Goal: Task Accomplishment & Management: Complete application form

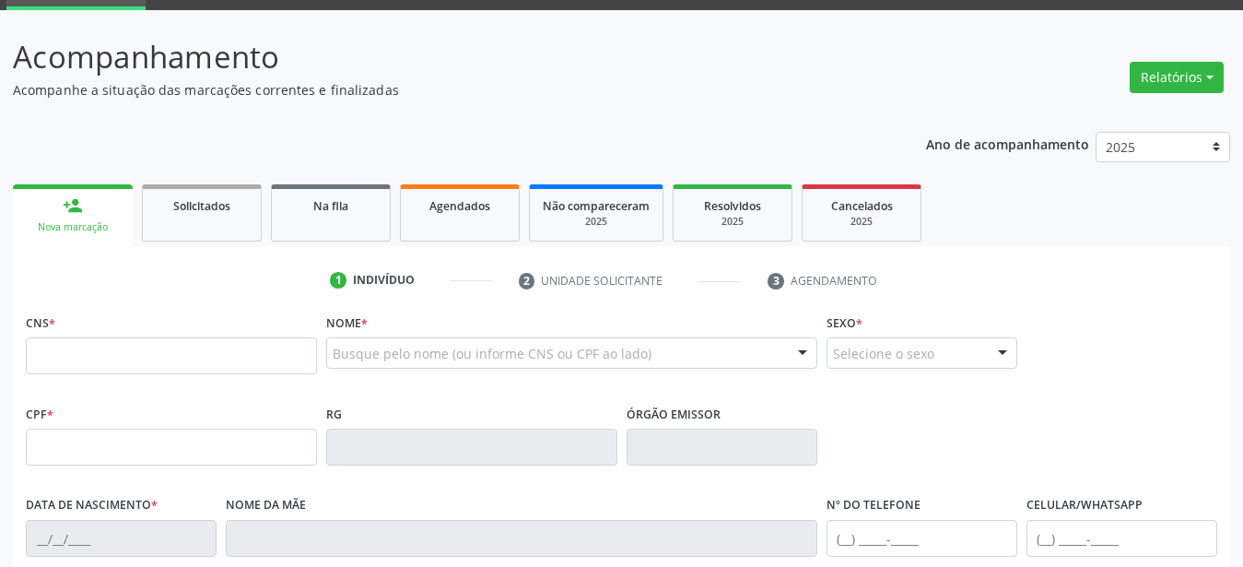
scroll to position [56, 0]
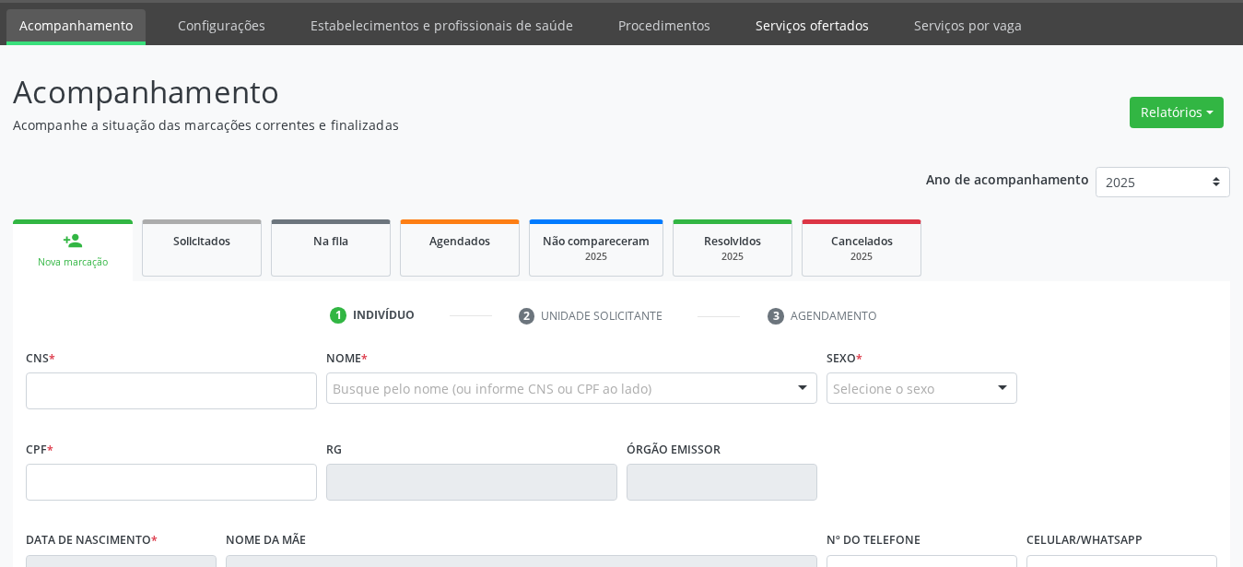
click at [773, 30] on link "Serviços ofertados" at bounding box center [812, 25] width 139 height 32
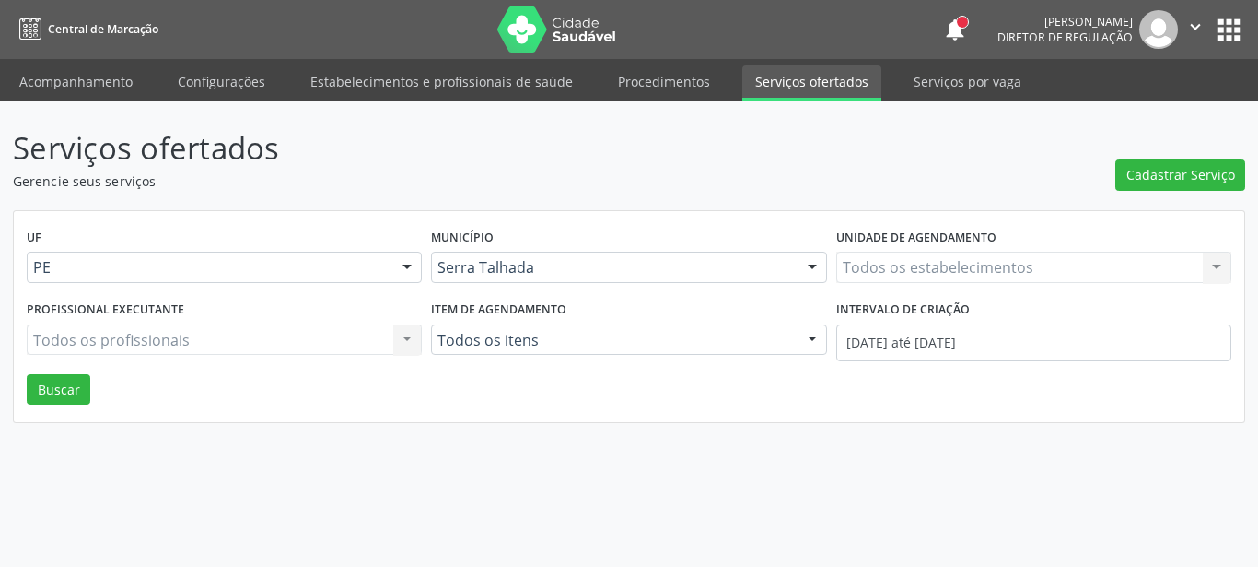
click at [926, 265] on div "Todos os estabelecimentos Todos os estabelecimentos Nenhum resultado encontrado…" at bounding box center [1034, 267] width 395 height 31
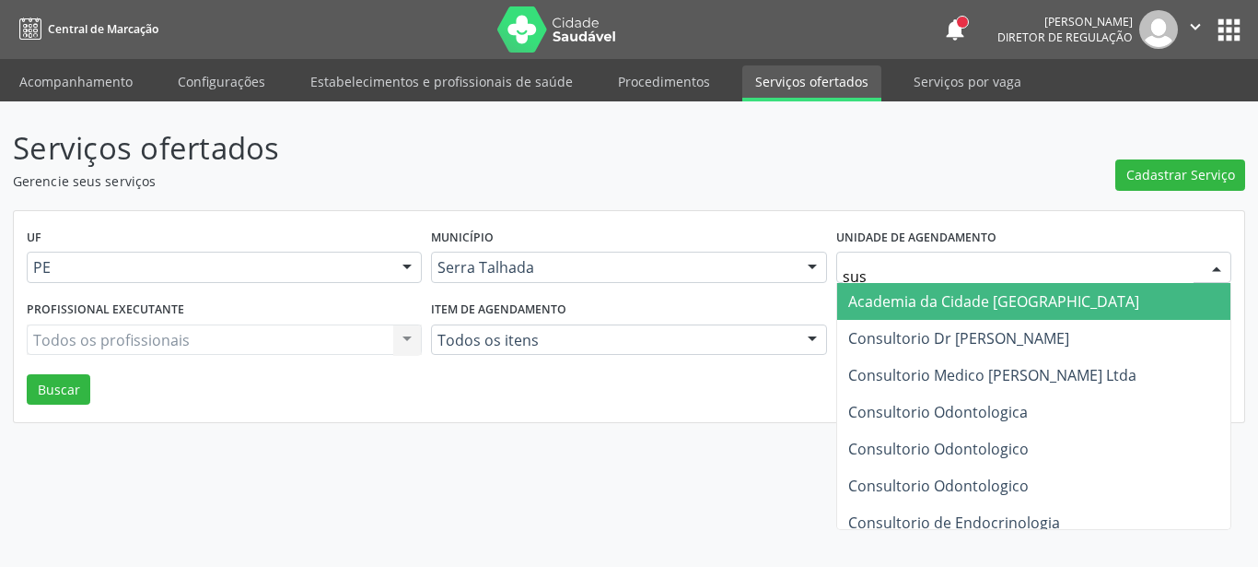
type input "sust"
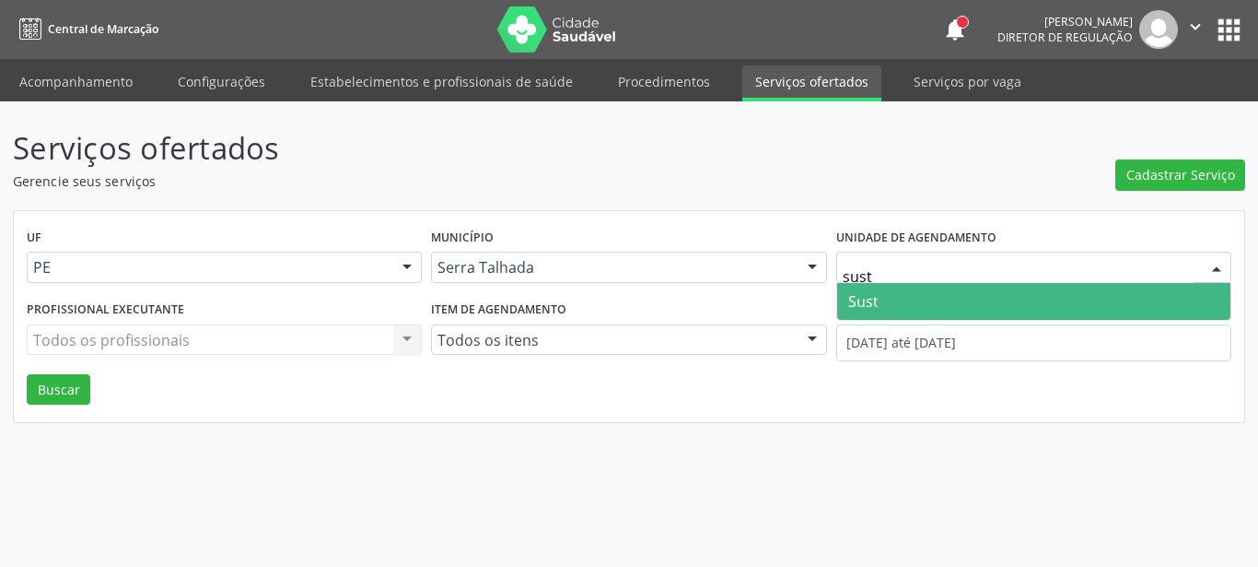
click at [971, 298] on span "Sust" at bounding box center [1033, 301] width 393 height 37
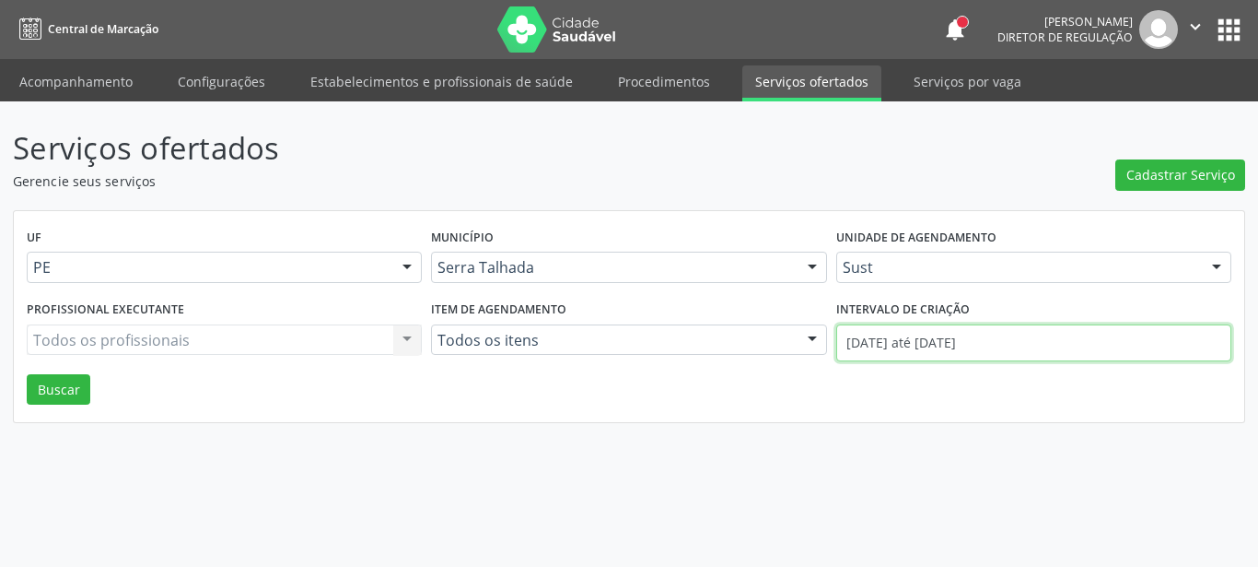
click at [981, 345] on input "01/08/2025 até 11/08/2025" at bounding box center [1034, 342] width 395 height 37
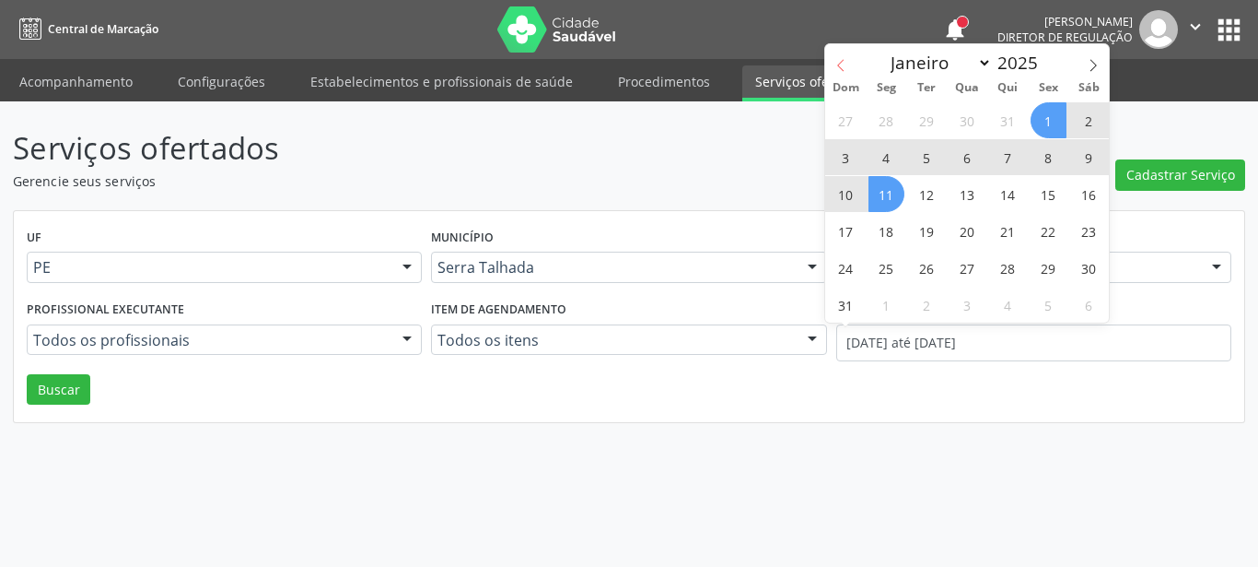
click at [835, 61] on span at bounding box center [840, 59] width 31 height 31
select select "6"
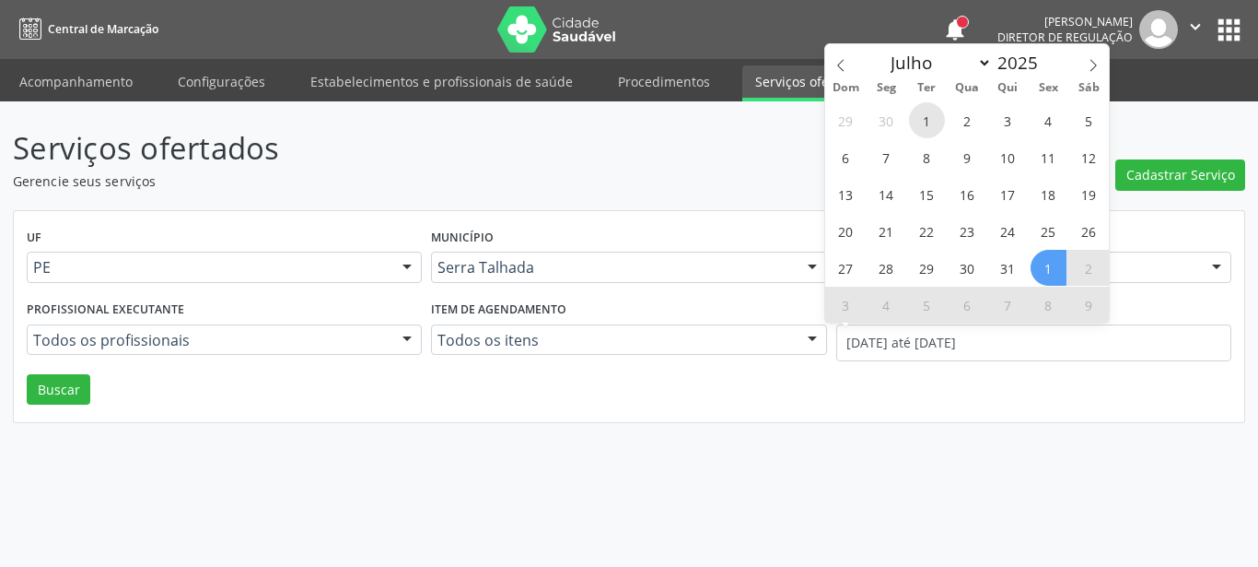
click at [935, 120] on span "1" at bounding box center [927, 120] width 36 height 36
type input "01/07/2025"
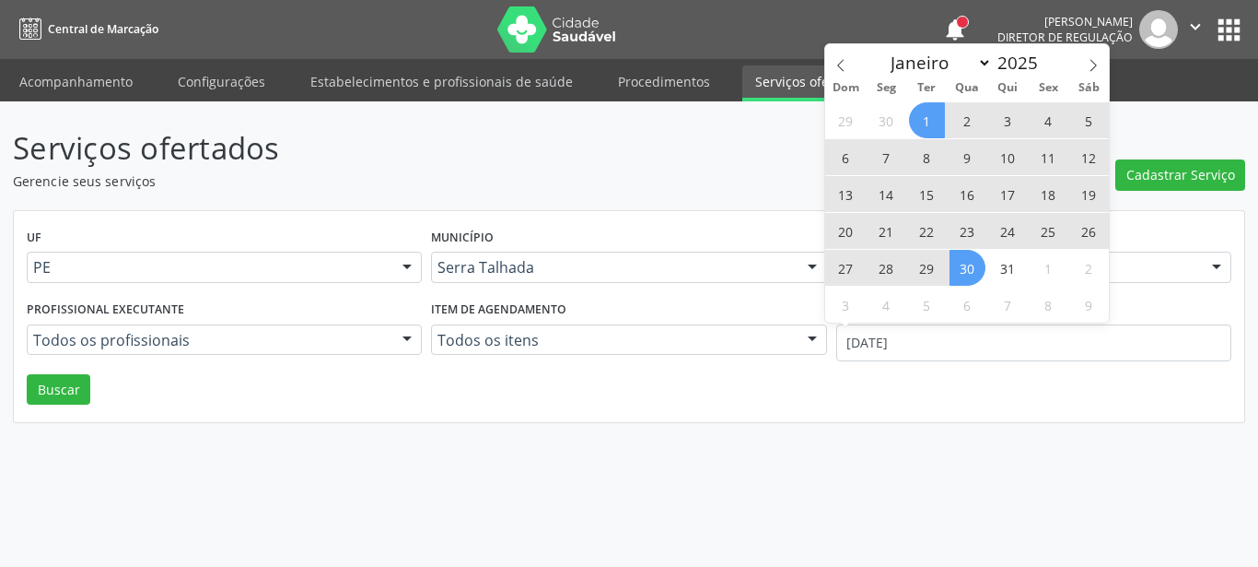
click at [967, 267] on span "30" at bounding box center [968, 268] width 36 height 36
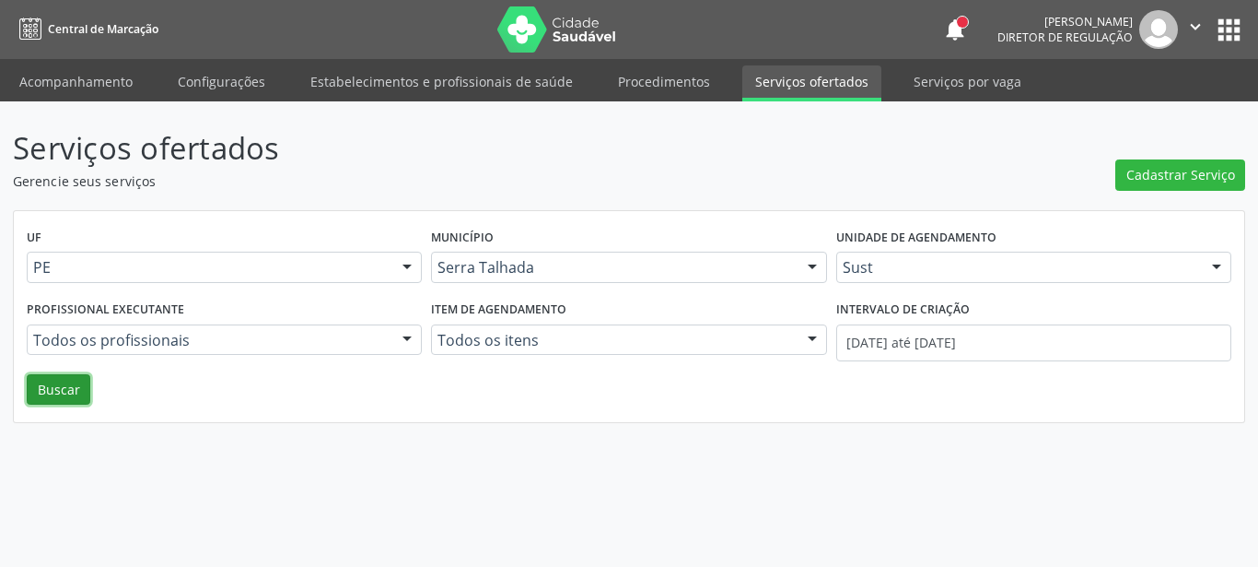
click at [73, 382] on button "Buscar" at bounding box center [59, 389] width 64 height 31
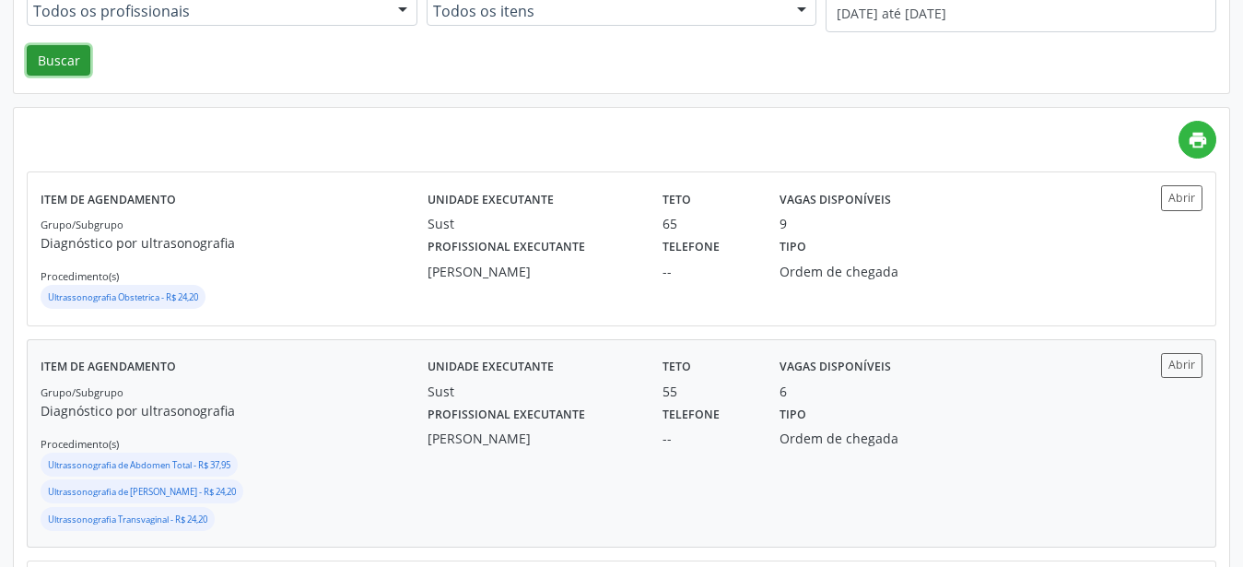
scroll to position [376, 0]
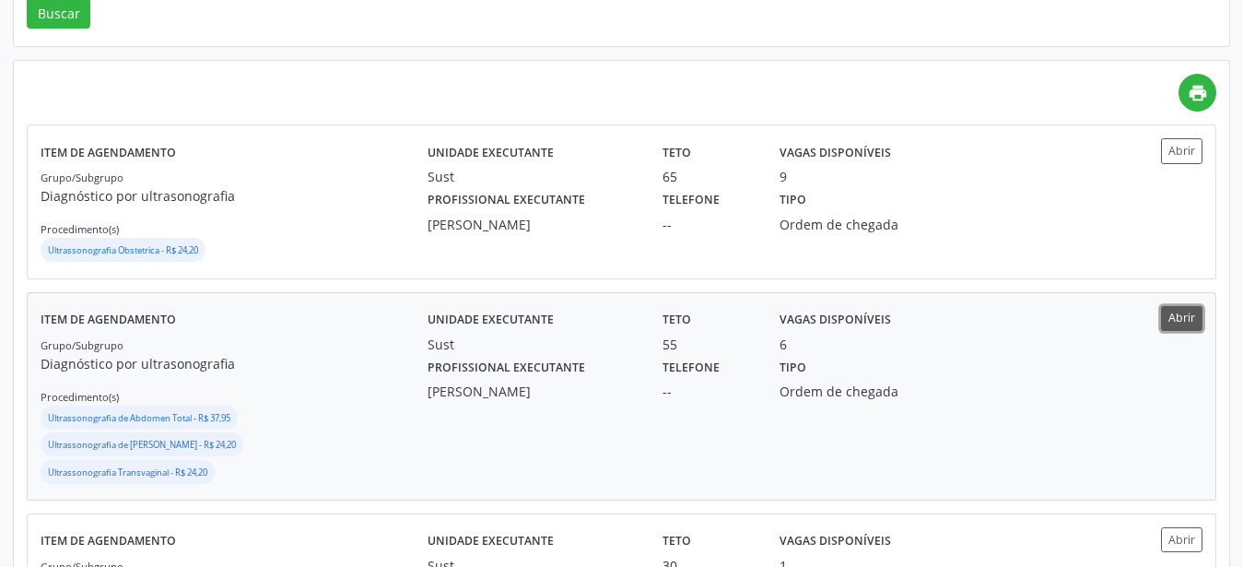
click at [1164, 321] on button "Abrir" at bounding box center [1181, 318] width 41 height 25
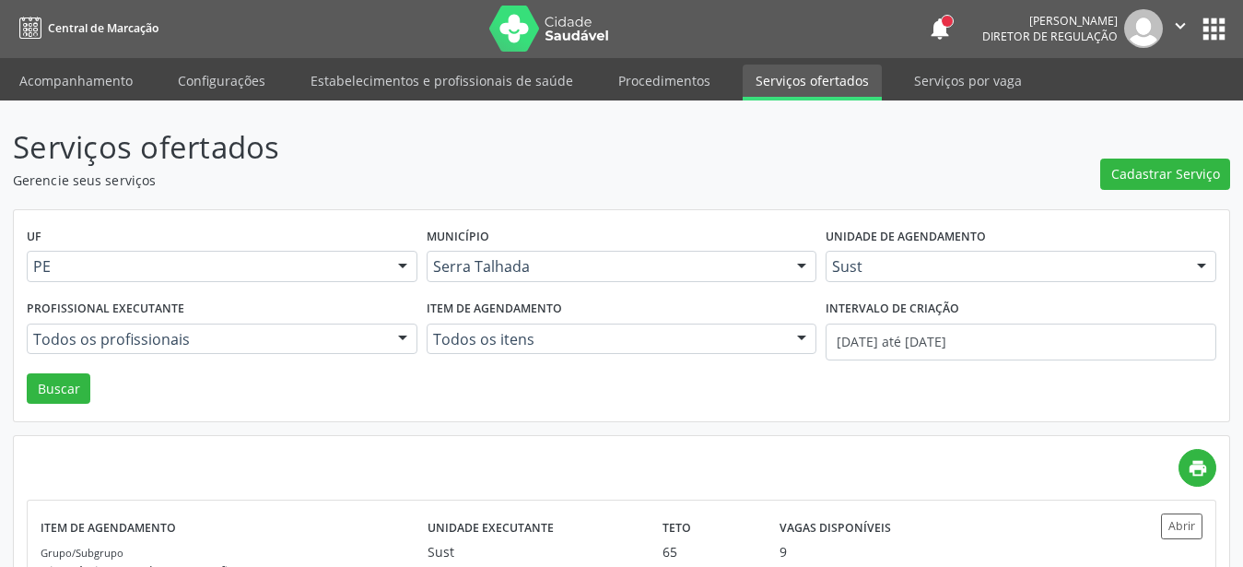
scroll to position [0, 0]
click at [1212, 30] on button "apps" at bounding box center [1214, 30] width 32 height 32
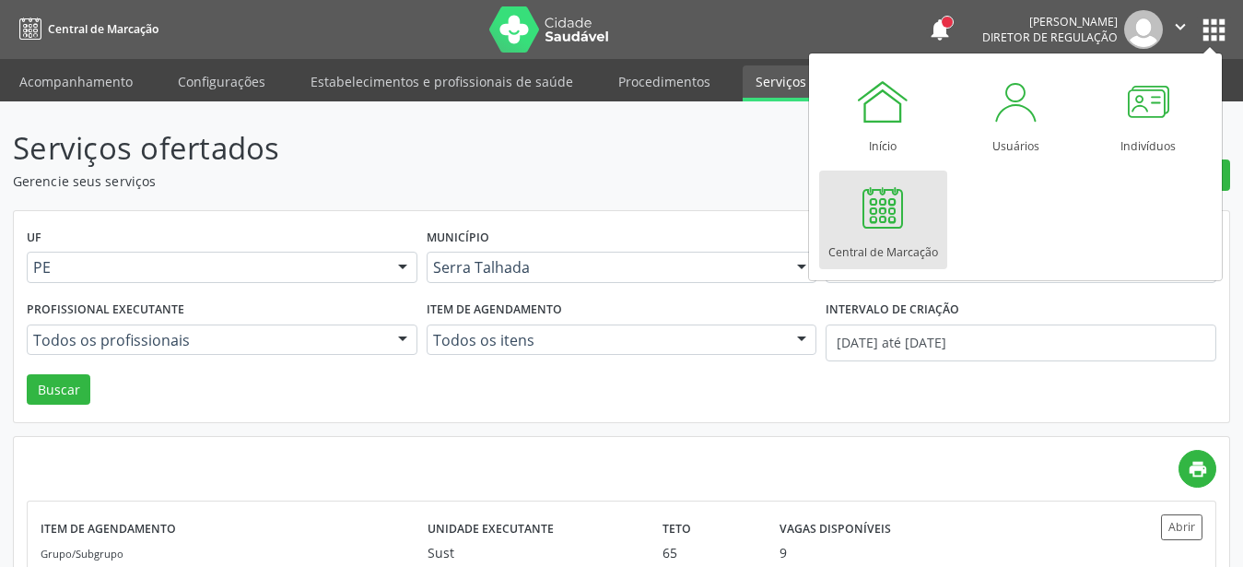
click at [906, 242] on div "Central de Marcação" at bounding box center [883, 247] width 110 height 25
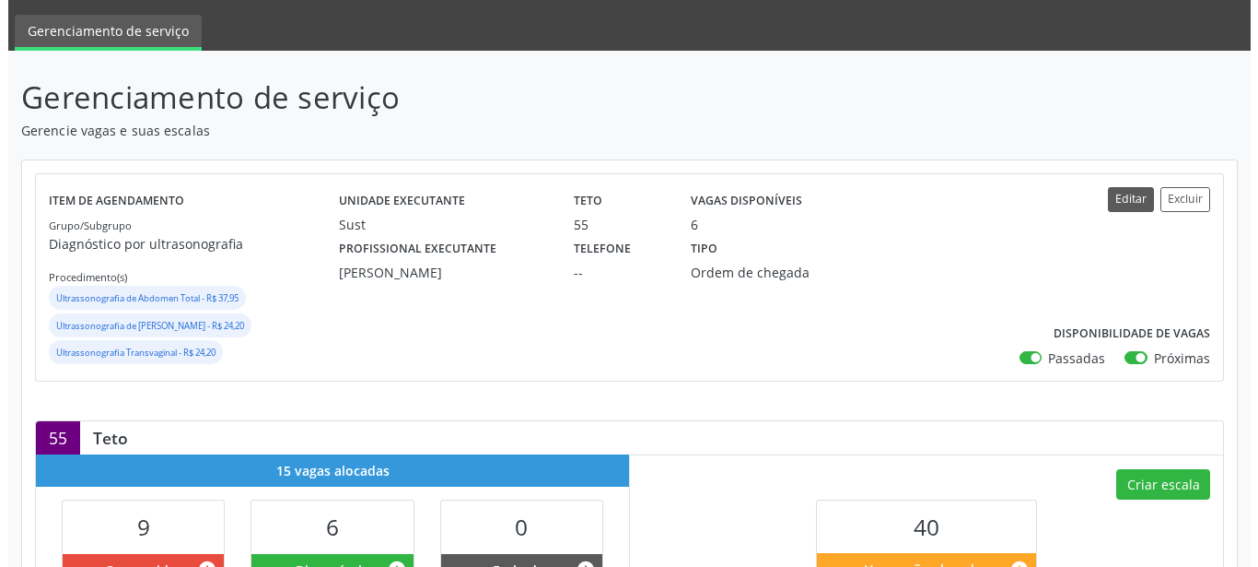
scroll to position [94, 0]
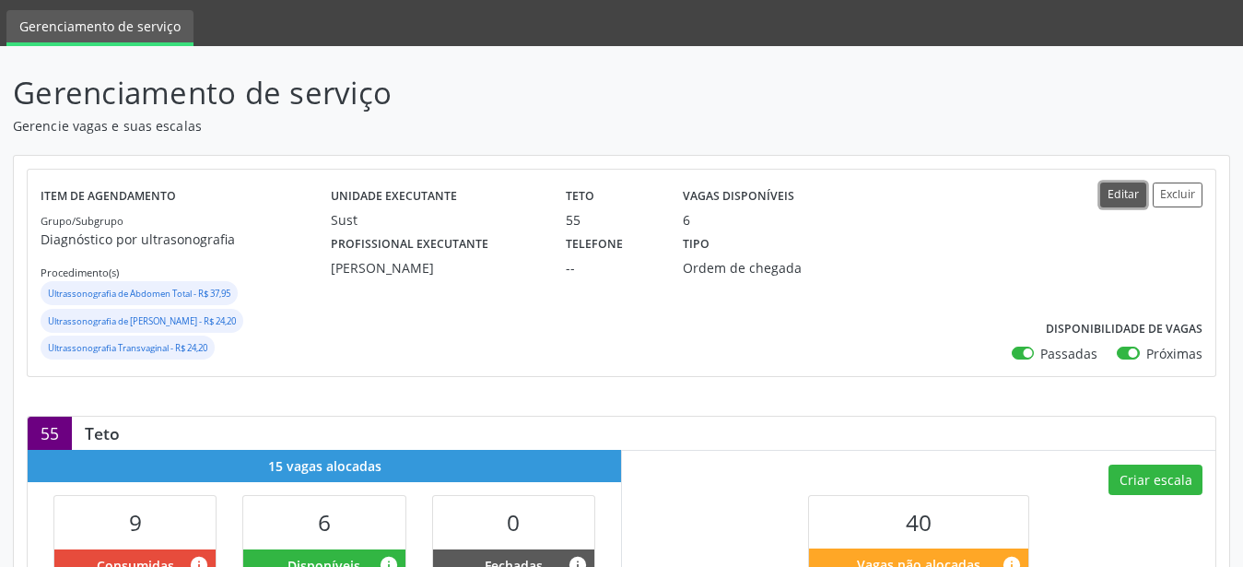
click at [1130, 190] on button "Editar" at bounding box center [1123, 194] width 46 height 25
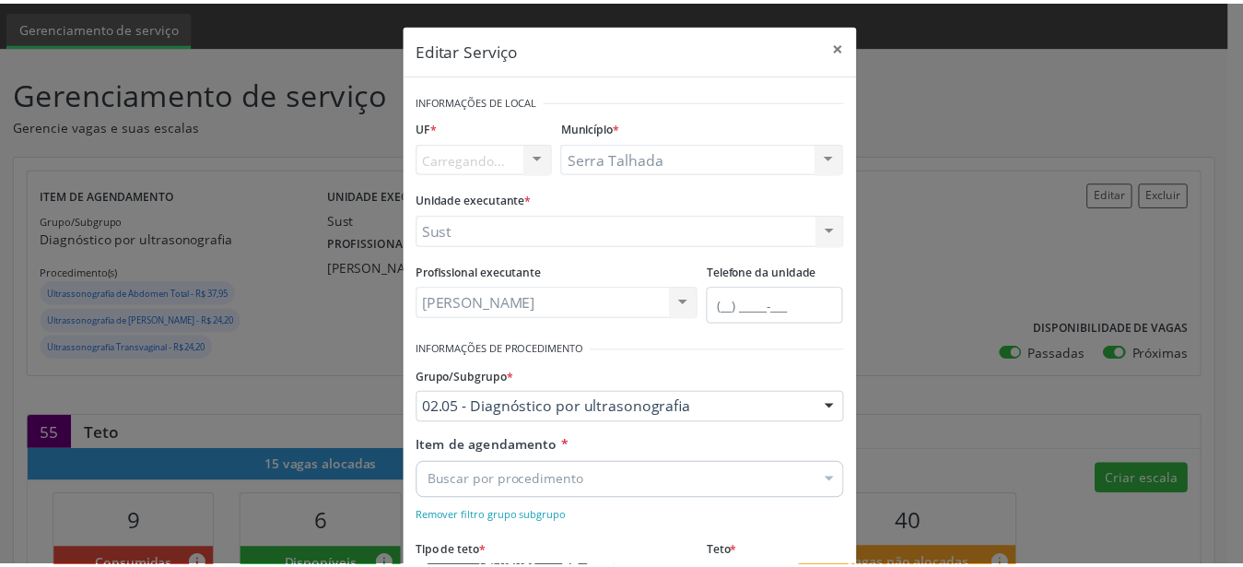
scroll to position [210, 0]
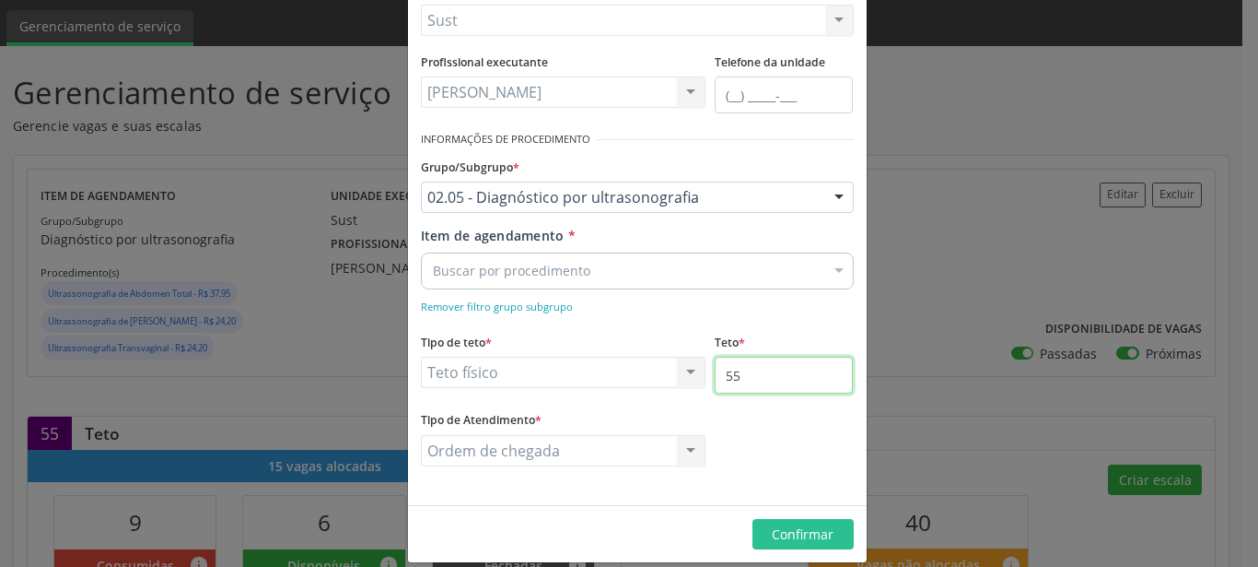
click at [751, 380] on input "55" at bounding box center [784, 375] width 138 height 37
type input "56"
click at [787, 533] on span "Confirmar" at bounding box center [803, 534] width 62 height 18
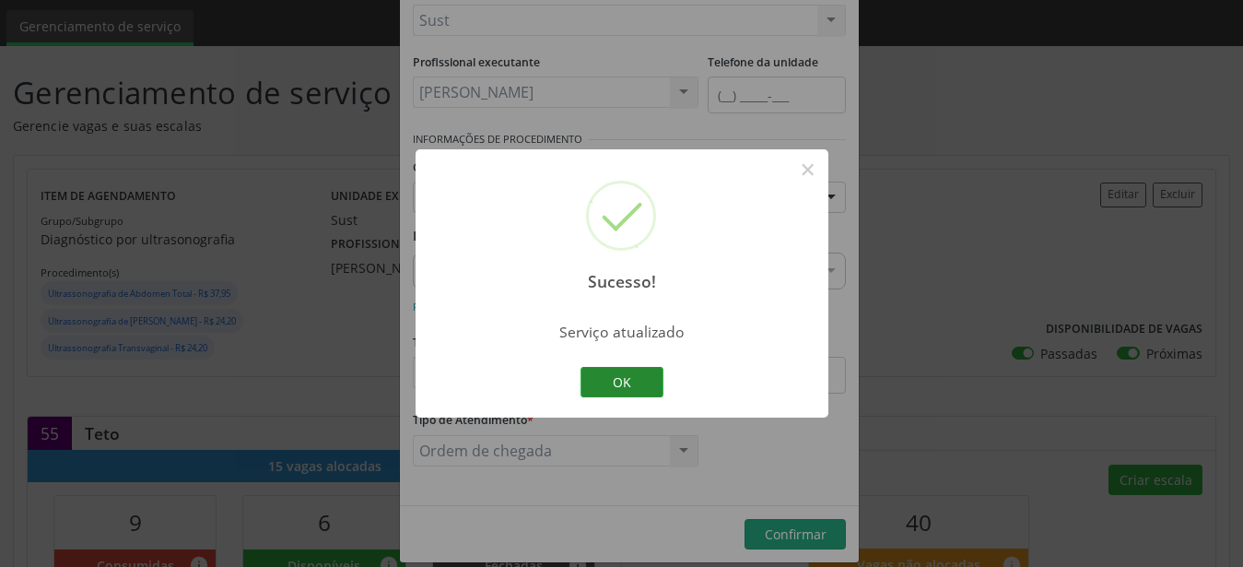
click at [634, 371] on button "OK" at bounding box center [621, 382] width 83 height 31
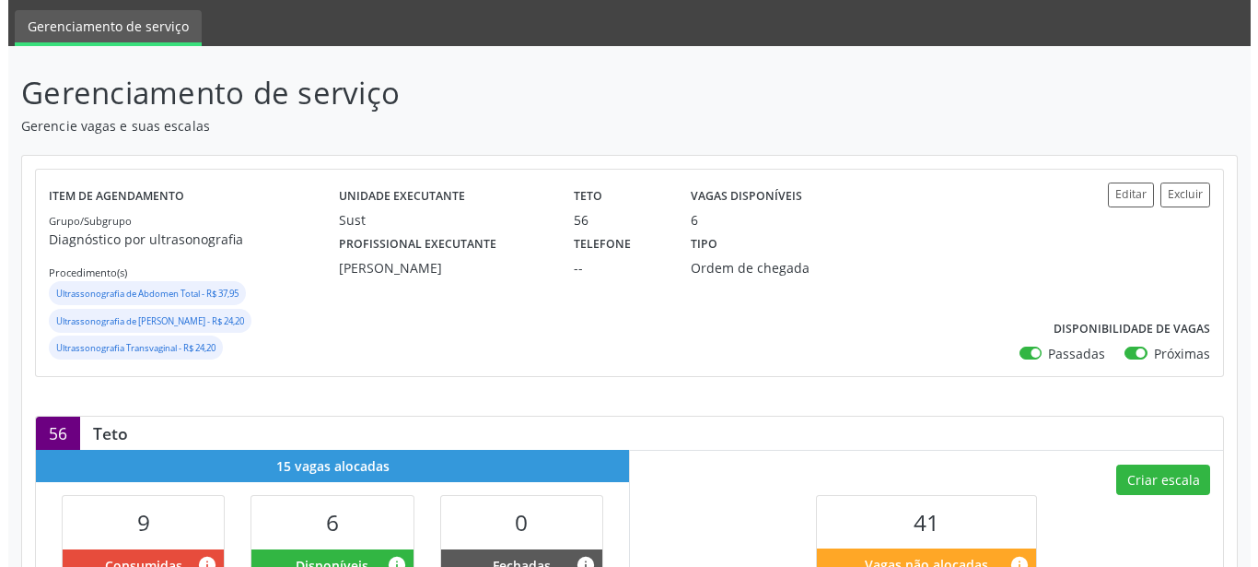
scroll to position [376, 0]
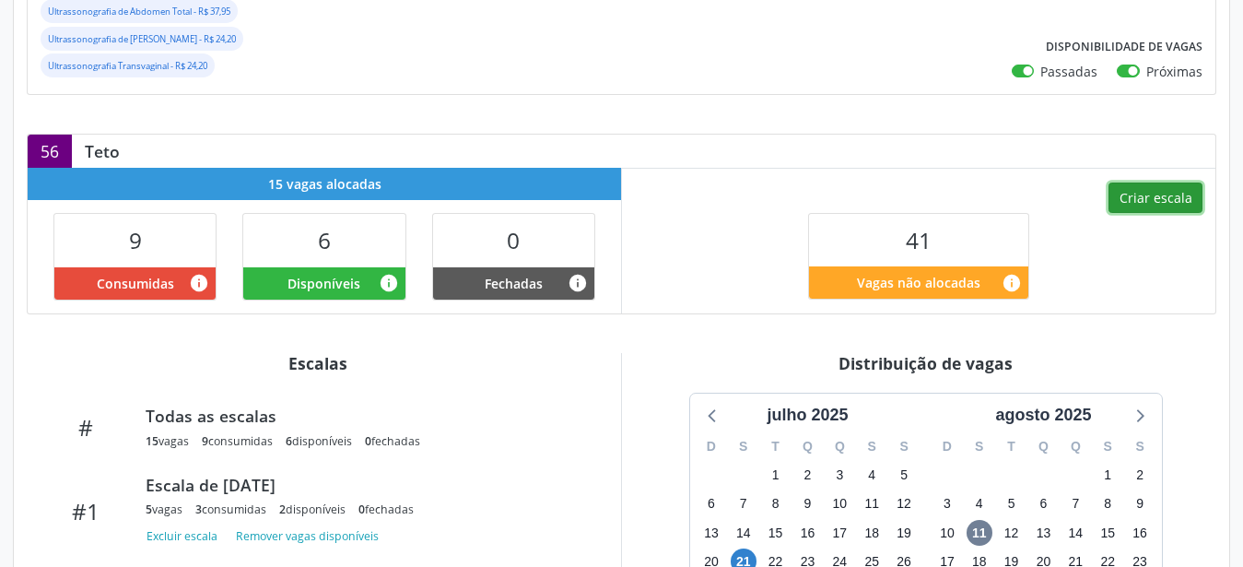
click at [1177, 206] on button "Criar escala" at bounding box center [1155, 197] width 94 height 31
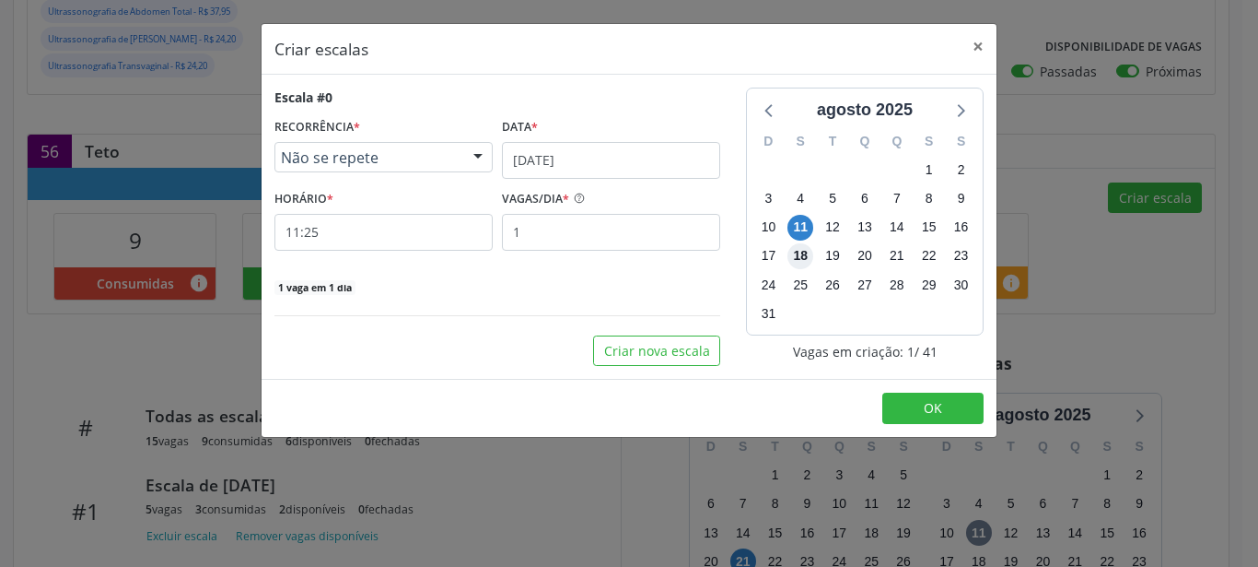
click at [800, 254] on span "18" at bounding box center [801, 256] width 26 height 26
click at [593, 164] on input "11/08/2025" at bounding box center [611, 160] width 218 height 37
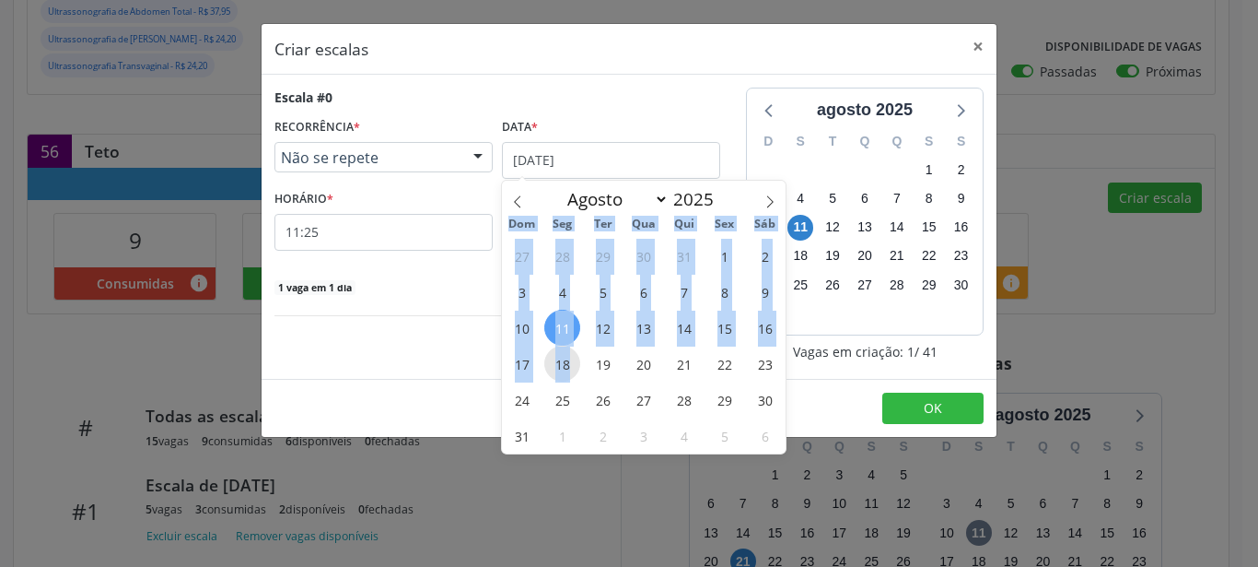
click at [567, 366] on span "18" at bounding box center [562, 363] width 36 height 36
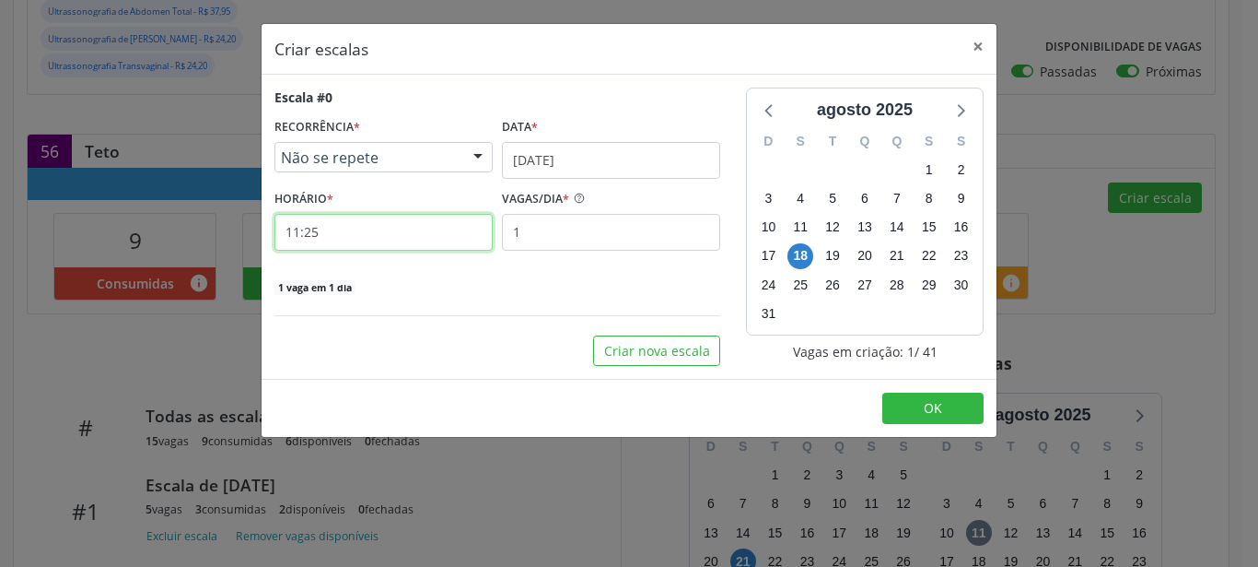
click at [379, 229] on input "11:25" at bounding box center [384, 232] width 218 height 37
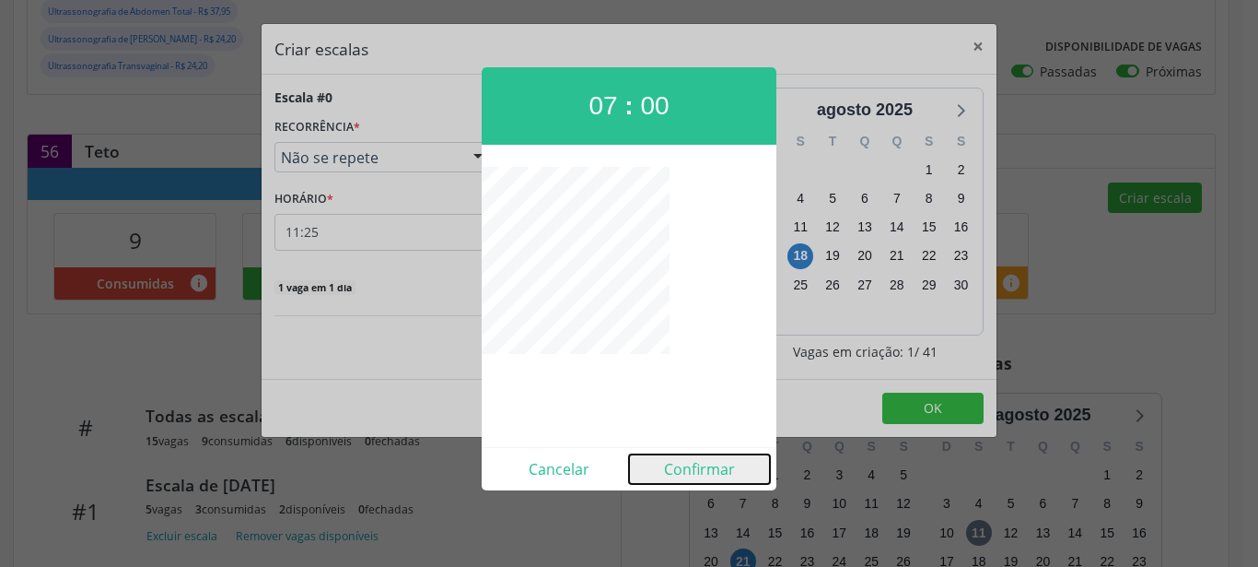
click at [698, 476] on button "Confirmar" at bounding box center [699, 468] width 141 height 29
type input "07:00"
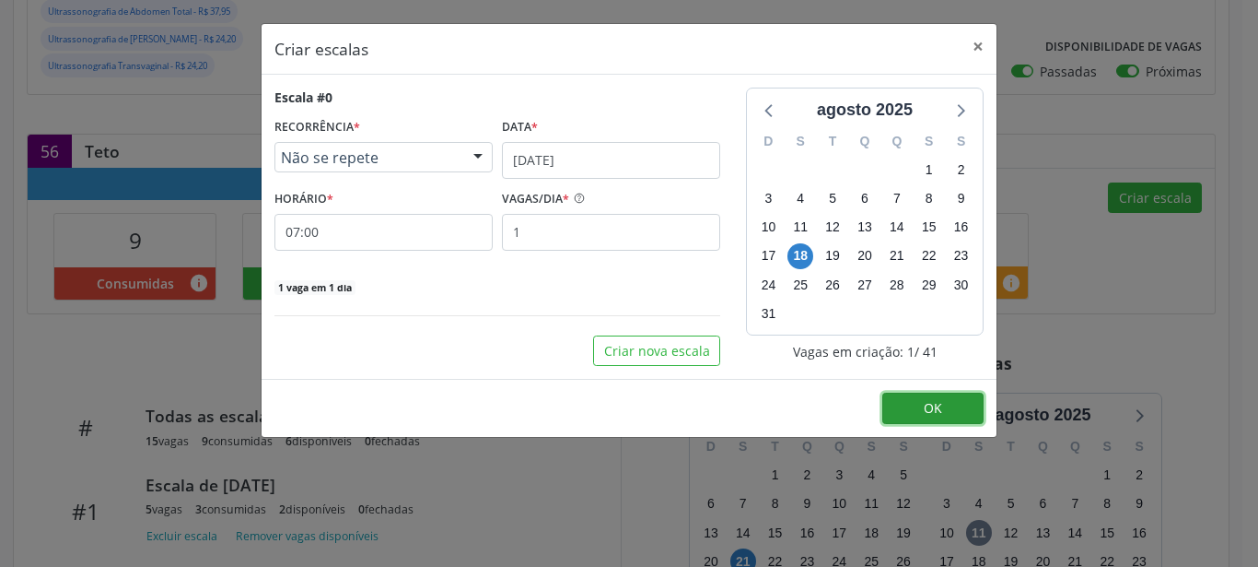
click at [934, 399] on button "OK" at bounding box center [933, 407] width 101 height 31
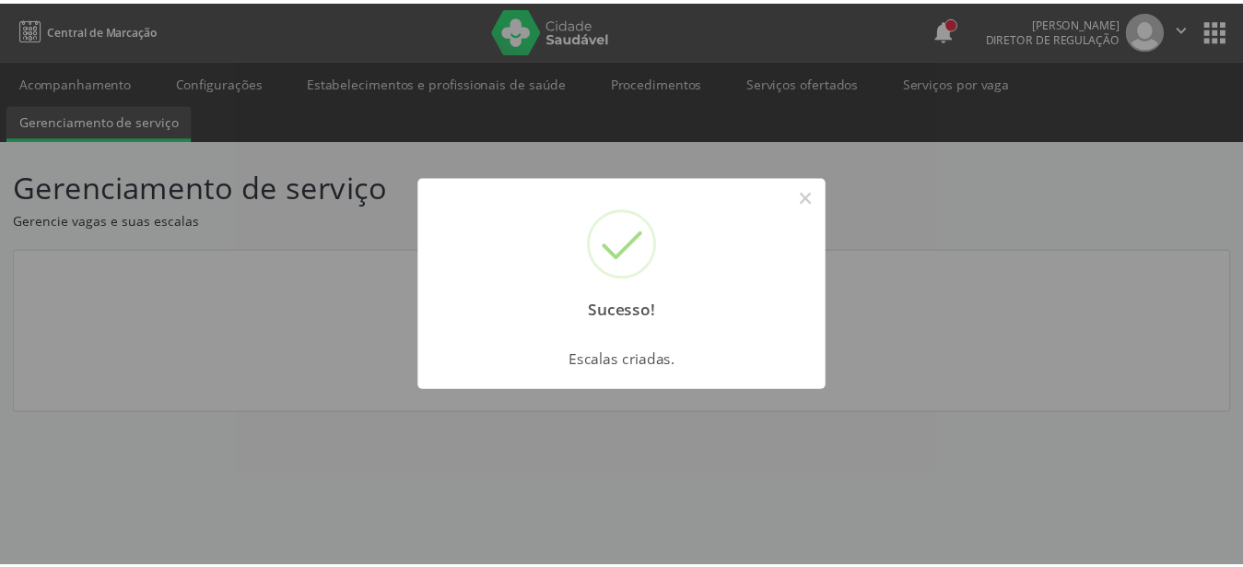
scroll to position [0, 0]
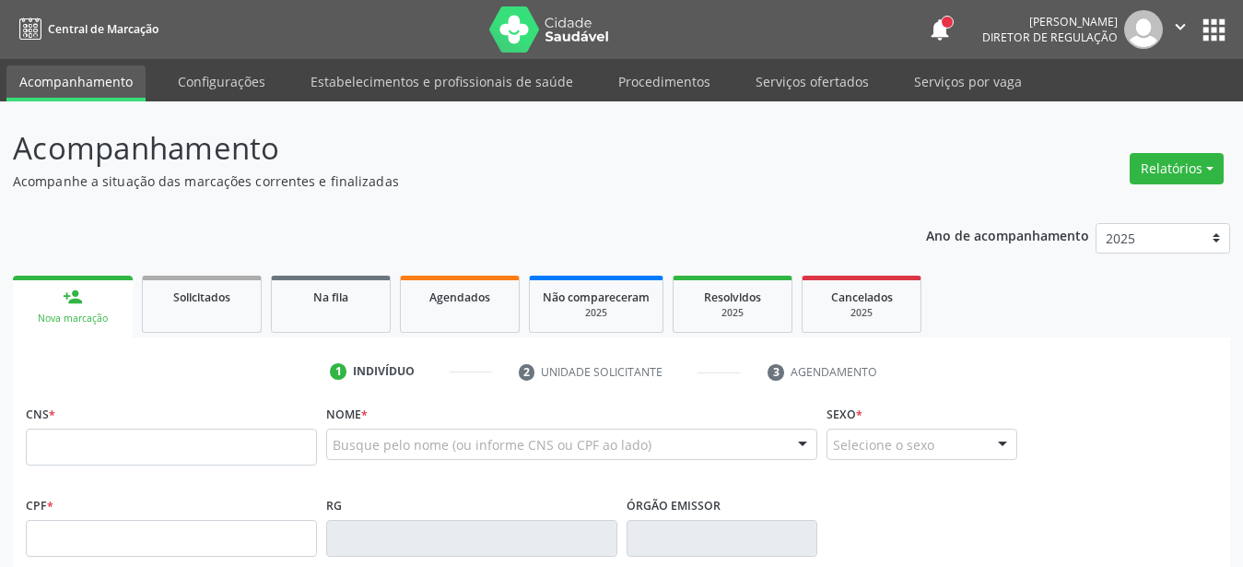
click at [99, 444] on input "text" at bounding box center [171, 446] width 291 height 37
type input "700 9019 0311 9592"
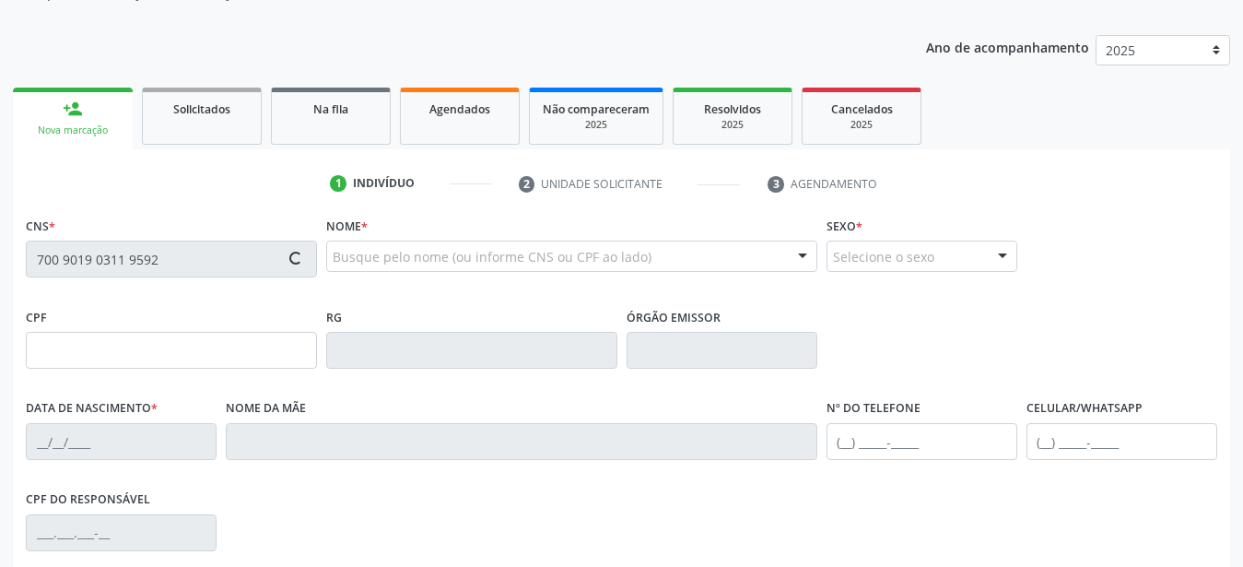
scroll to position [282, 0]
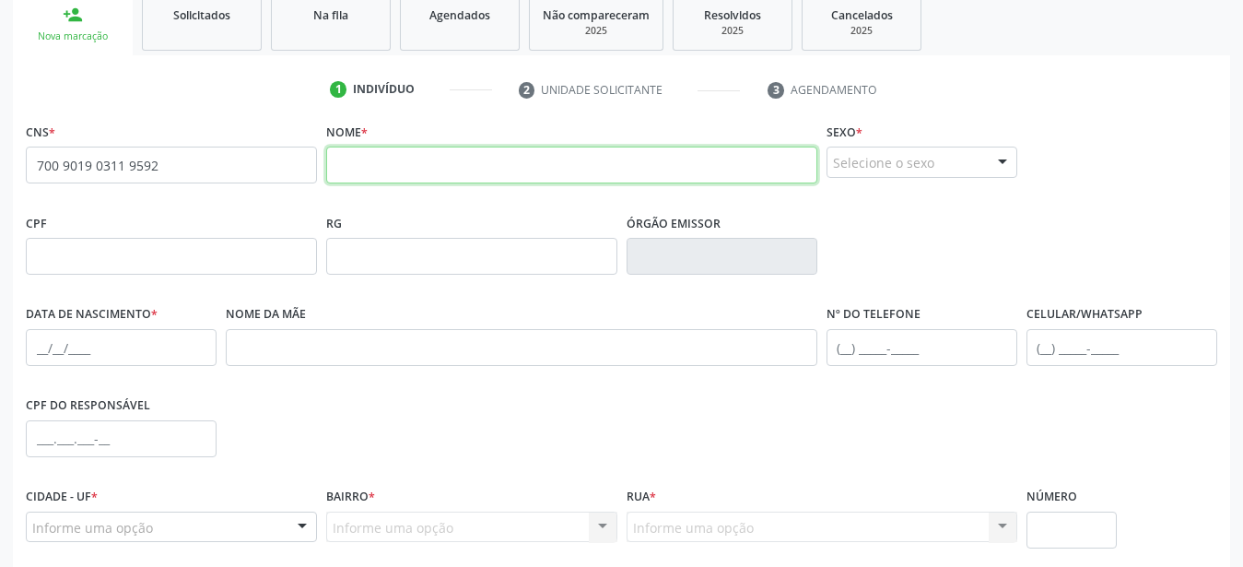
drag, startPoint x: 450, startPoint y: 163, endPoint x: 457, endPoint y: 196, distance: 34.0
paste input "[PERSON_NAME]"
type input "[PERSON_NAME]"
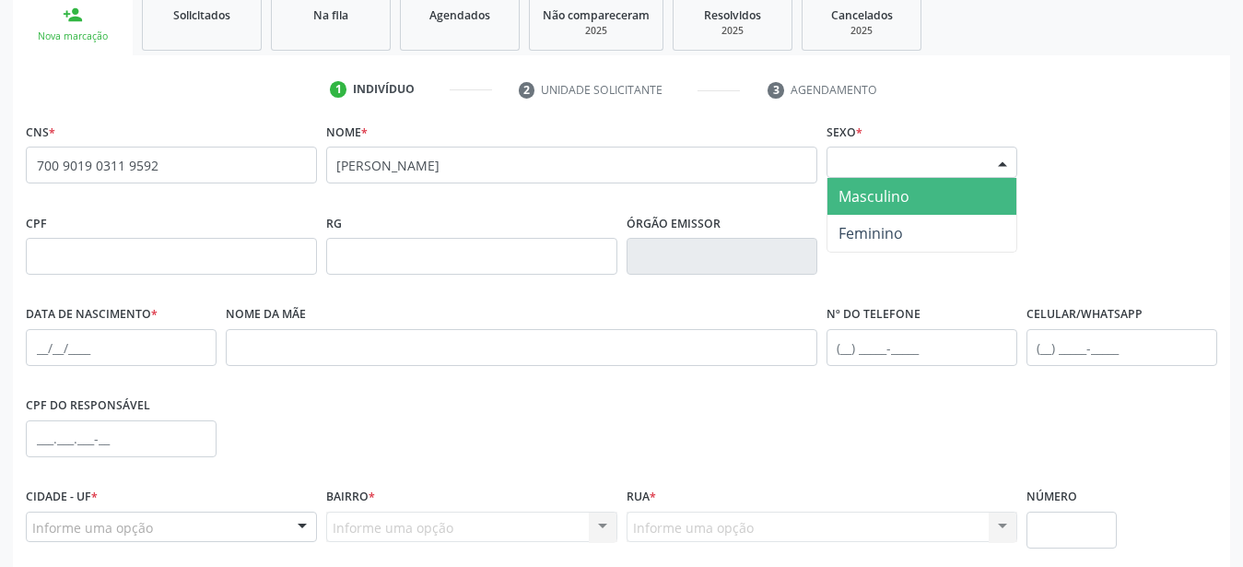
click at [1012, 156] on div at bounding box center [1003, 162] width 28 height 31
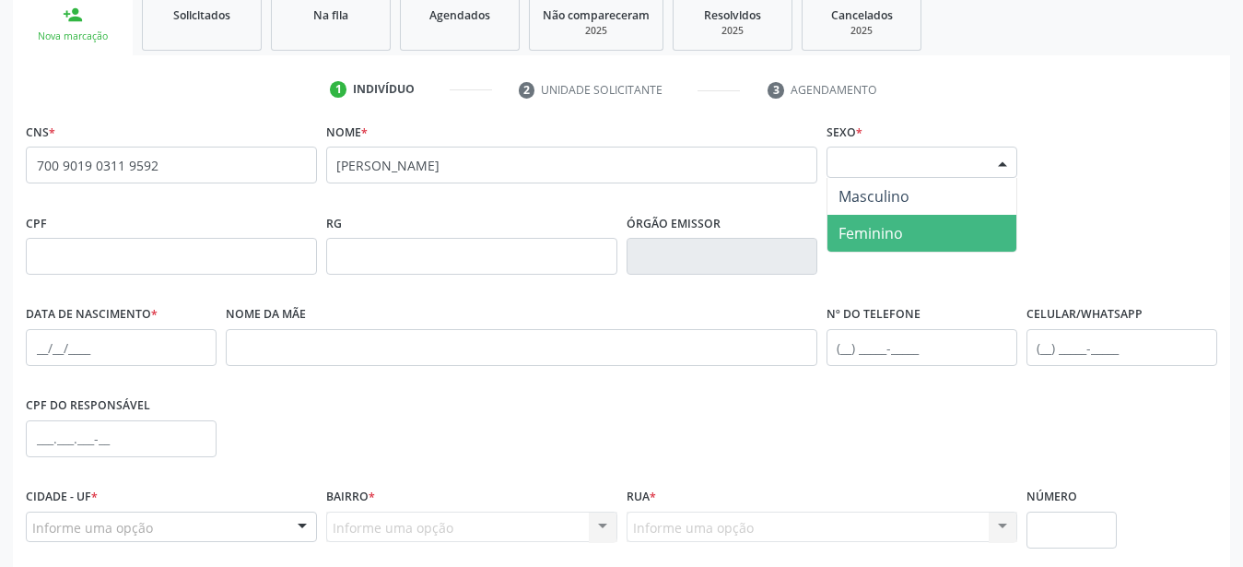
click at [897, 229] on span "Feminino" at bounding box center [870, 233] width 64 height 20
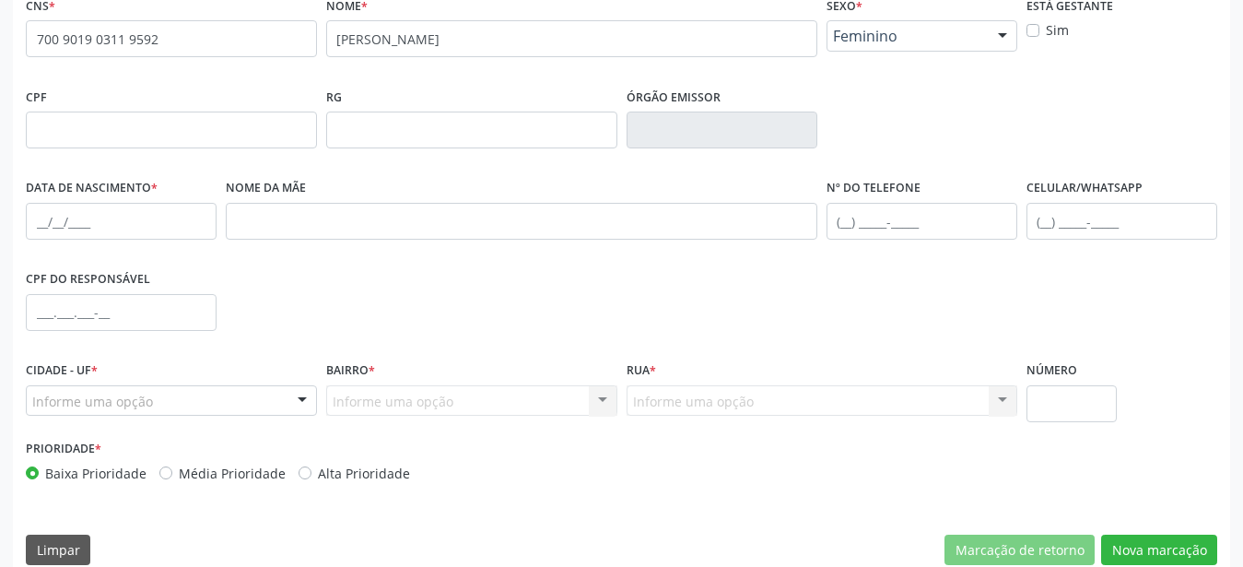
scroll to position [432, 0]
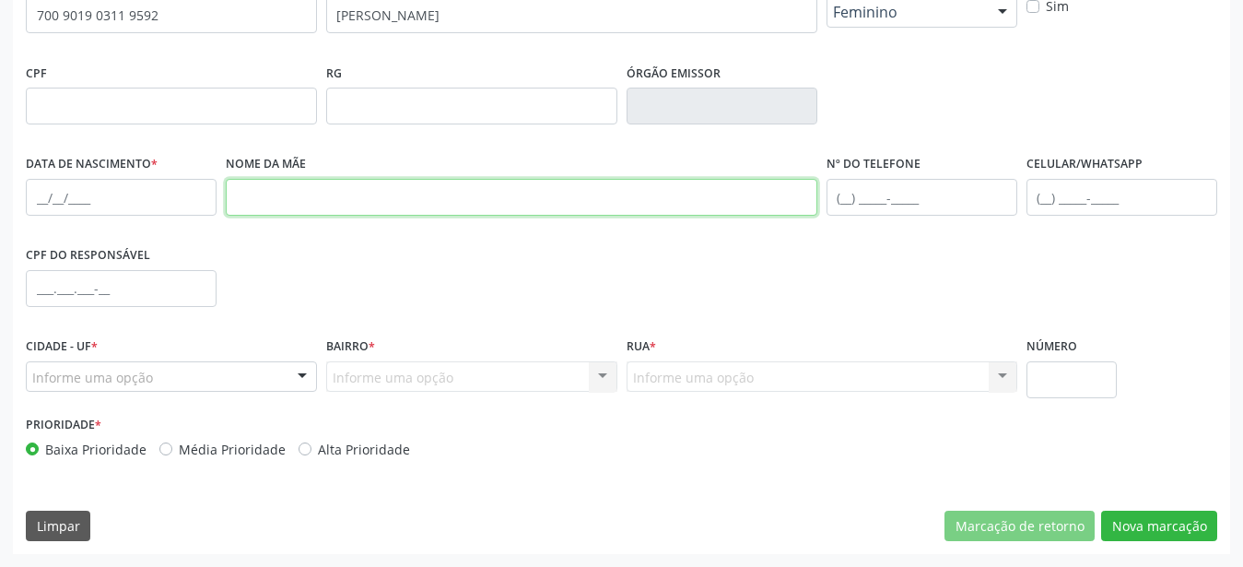
click at [263, 193] on input "text" at bounding box center [521, 197] width 591 height 37
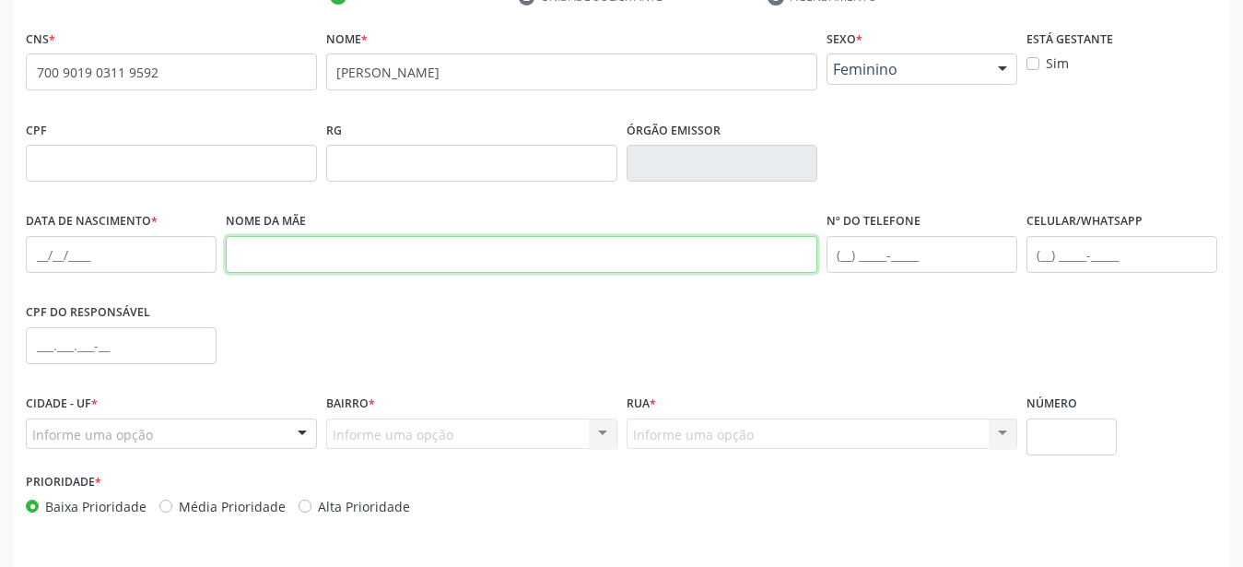
scroll to position [338, 0]
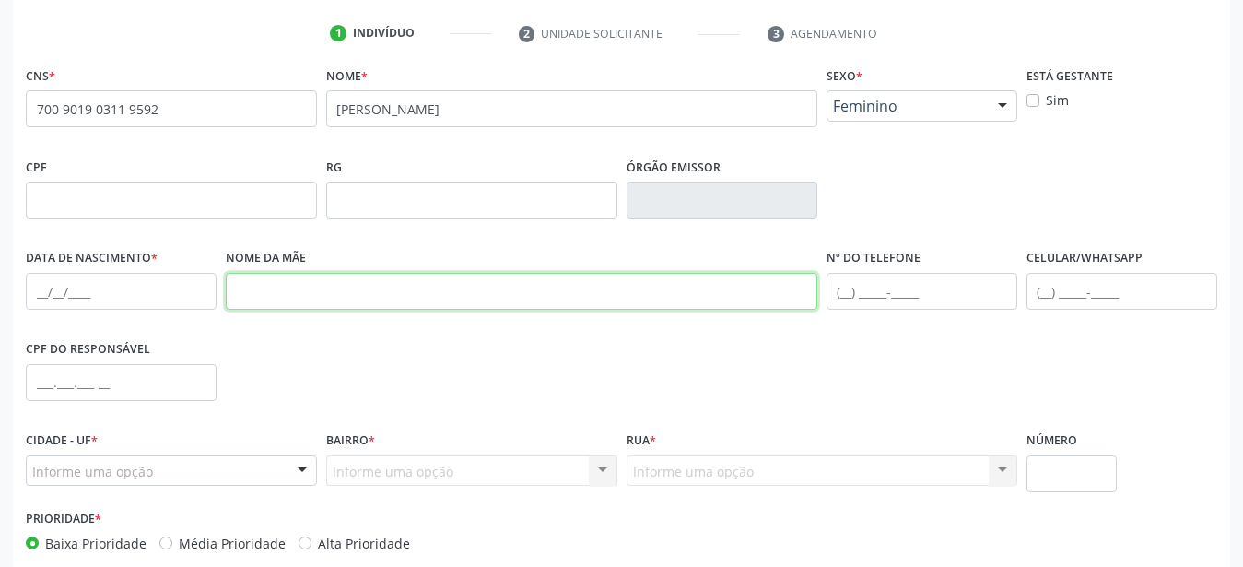
paste input "[PERSON_NAME]"
type input "[PERSON_NAME]"
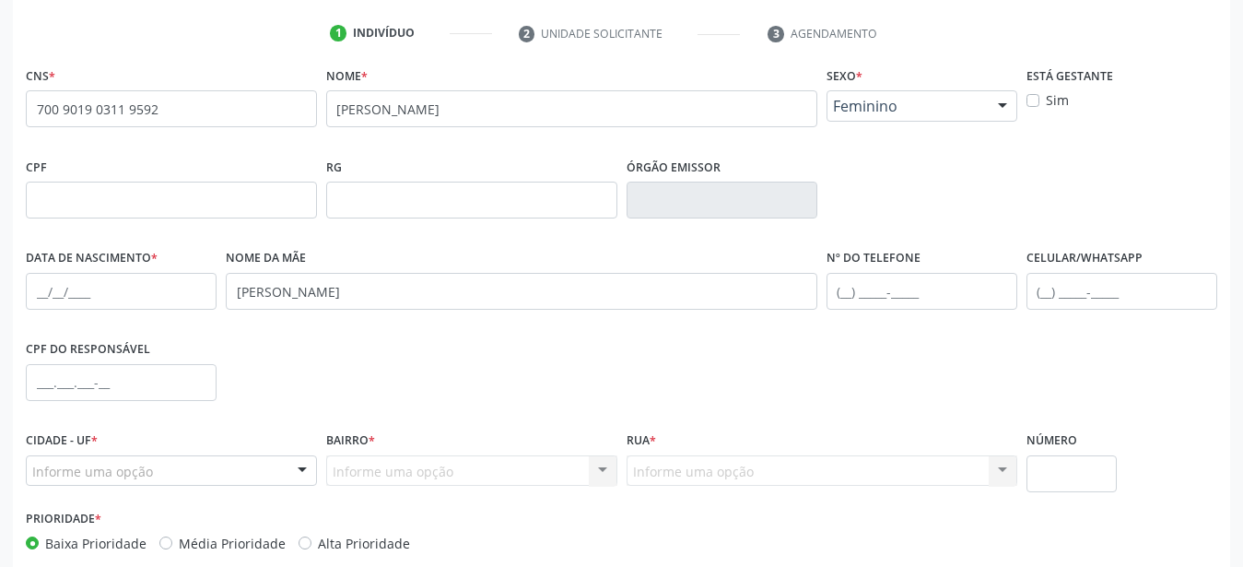
click at [489, 342] on div "CPF do responsável" at bounding box center [621, 380] width 1200 height 91
click at [225, 409] on div "CPF do responsável" at bounding box center [621, 380] width 1200 height 91
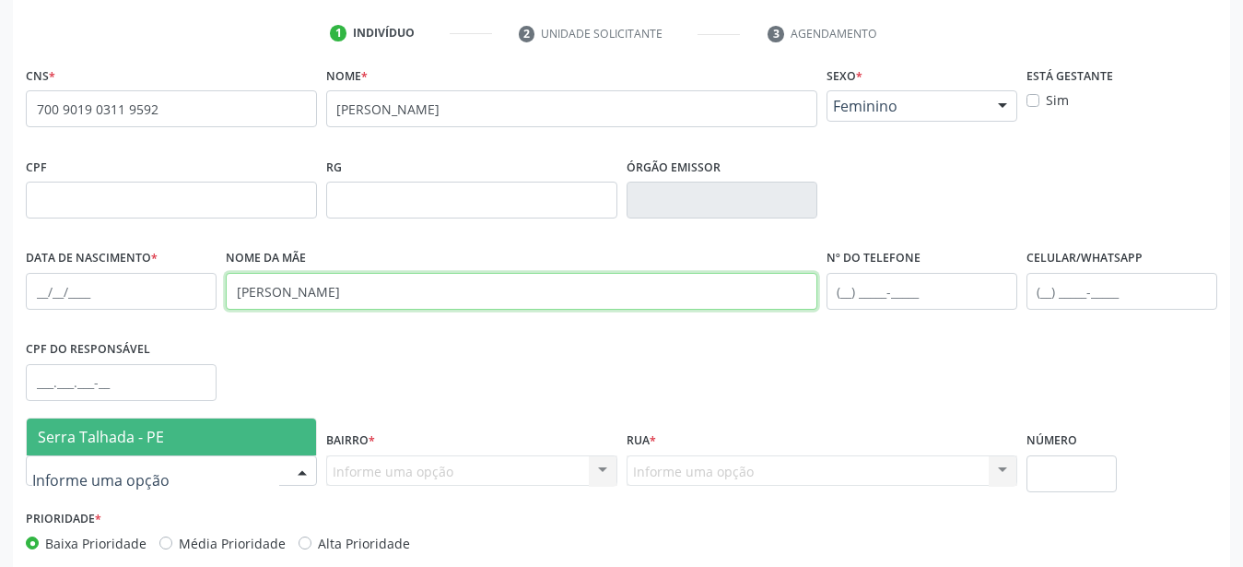
click at [552, 282] on input "[PERSON_NAME]" at bounding box center [521, 291] width 591 height 37
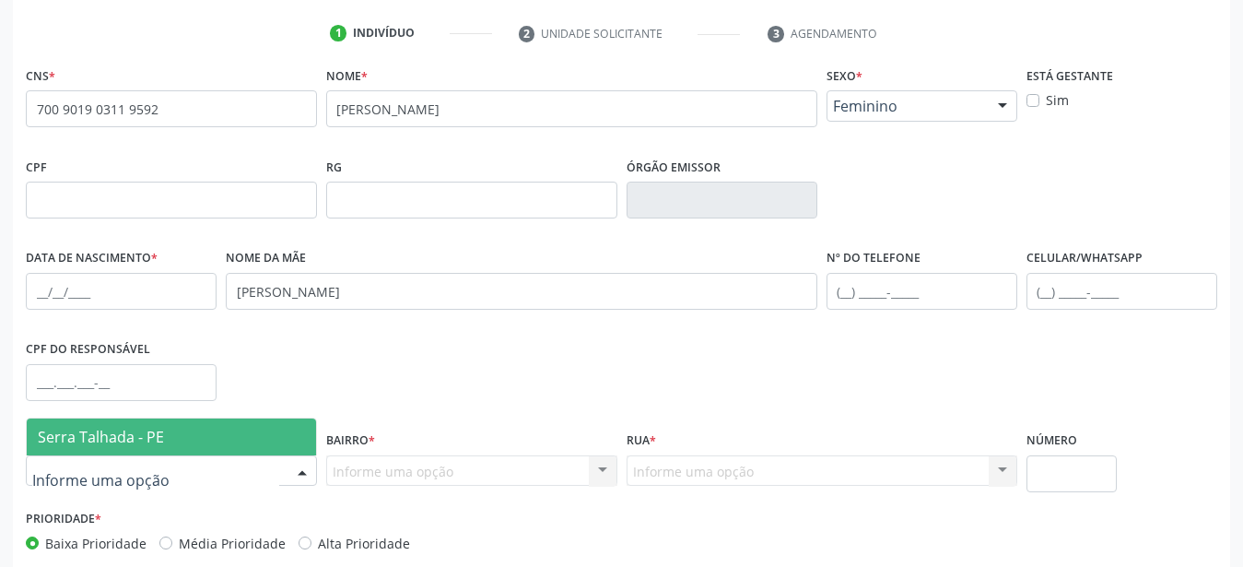
click at [212, 429] on span "Serra Talhada - PE" at bounding box center [171, 436] width 289 height 37
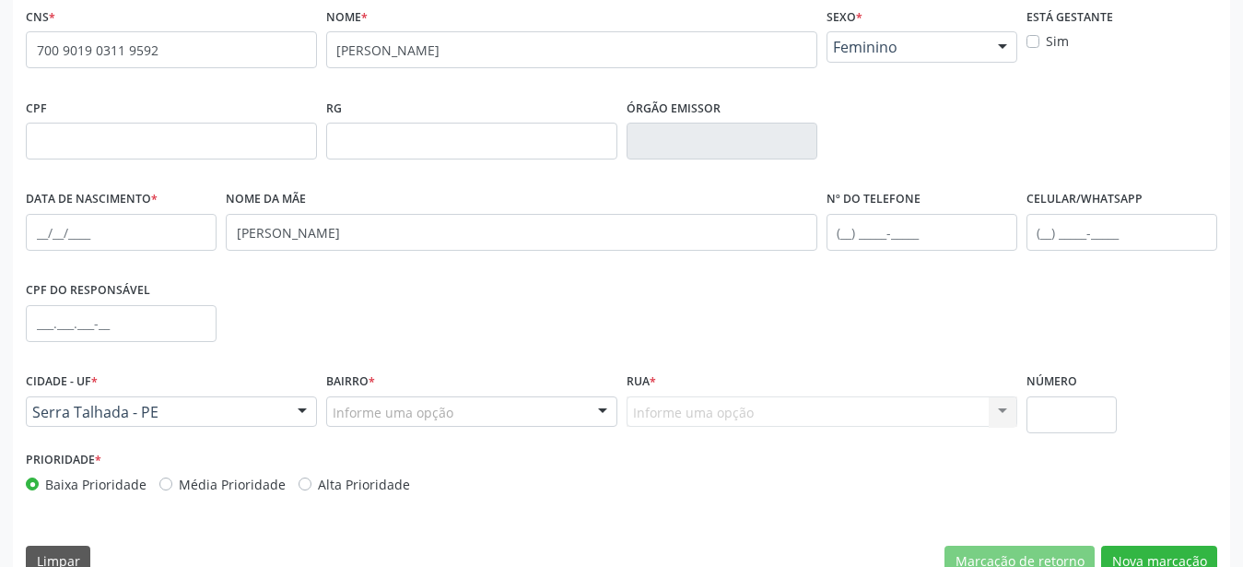
scroll to position [432, 0]
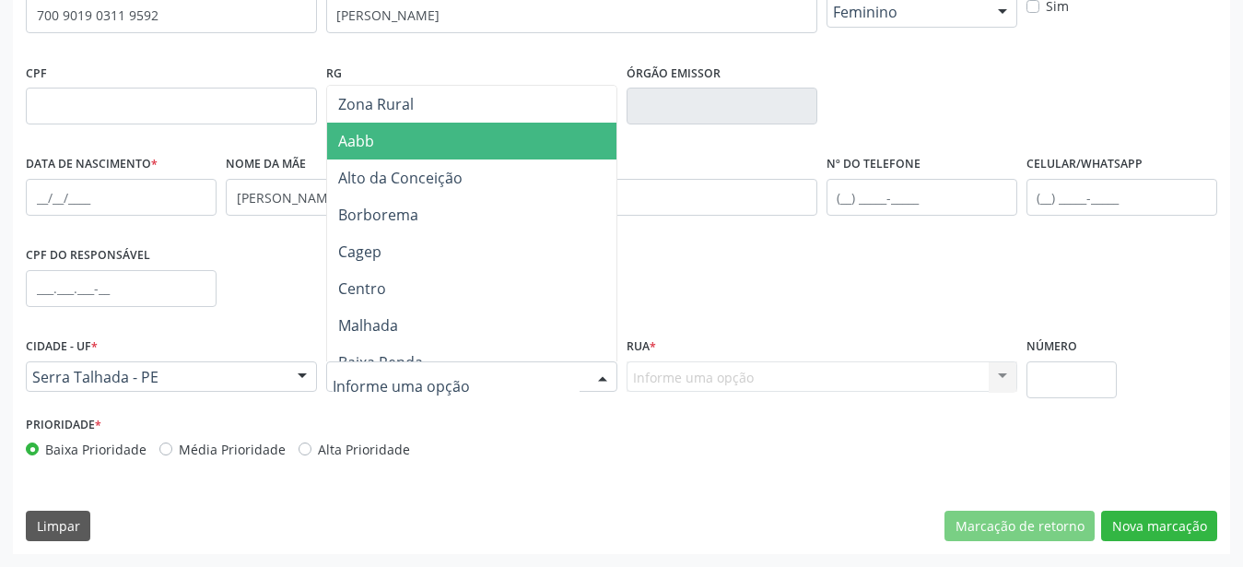
click at [474, 150] on span "Aabb" at bounding box center [475, 141] width 296 height 37
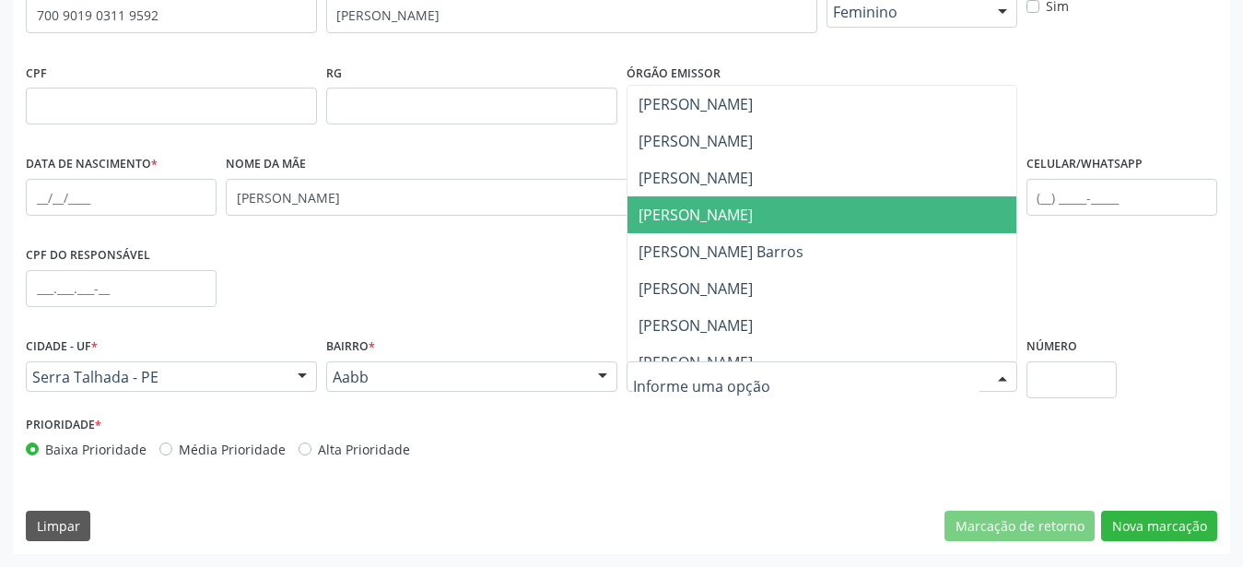
click at [692, 215] on span "[PERSON_NAME]" at bounding box center [695, 215] width 114 height 20
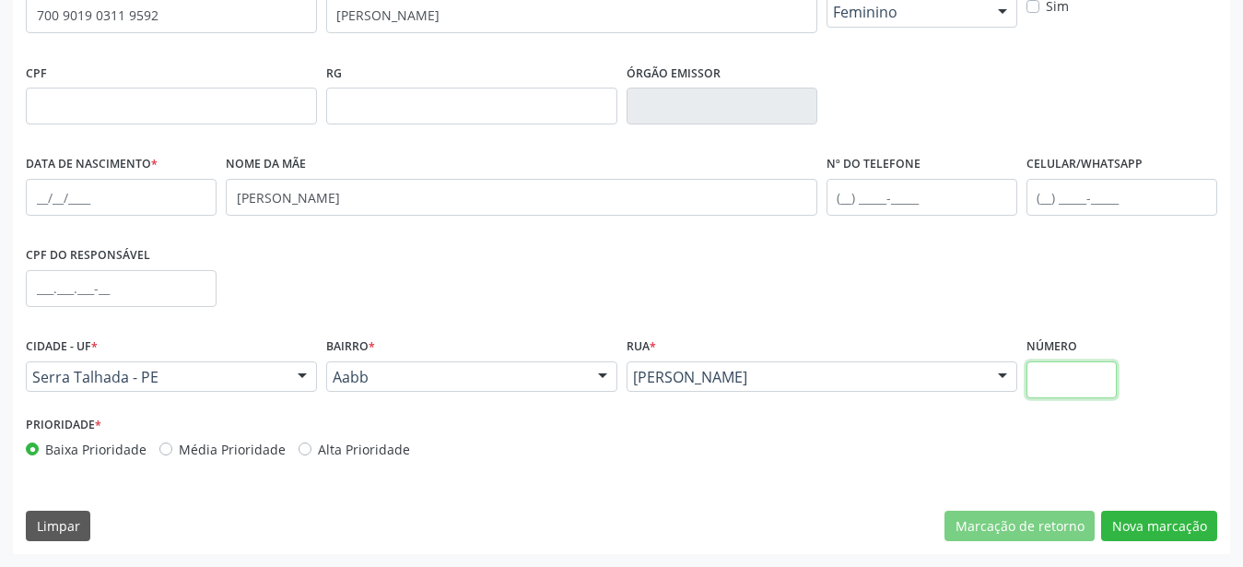
click at [1090, 393] on input "text" at bounding box center [1071, 379] width 91 height 37
type input "00"
click at [1188, 532] on button "Nova marcação" at bounding box center [1159, 525] width 116 height 31
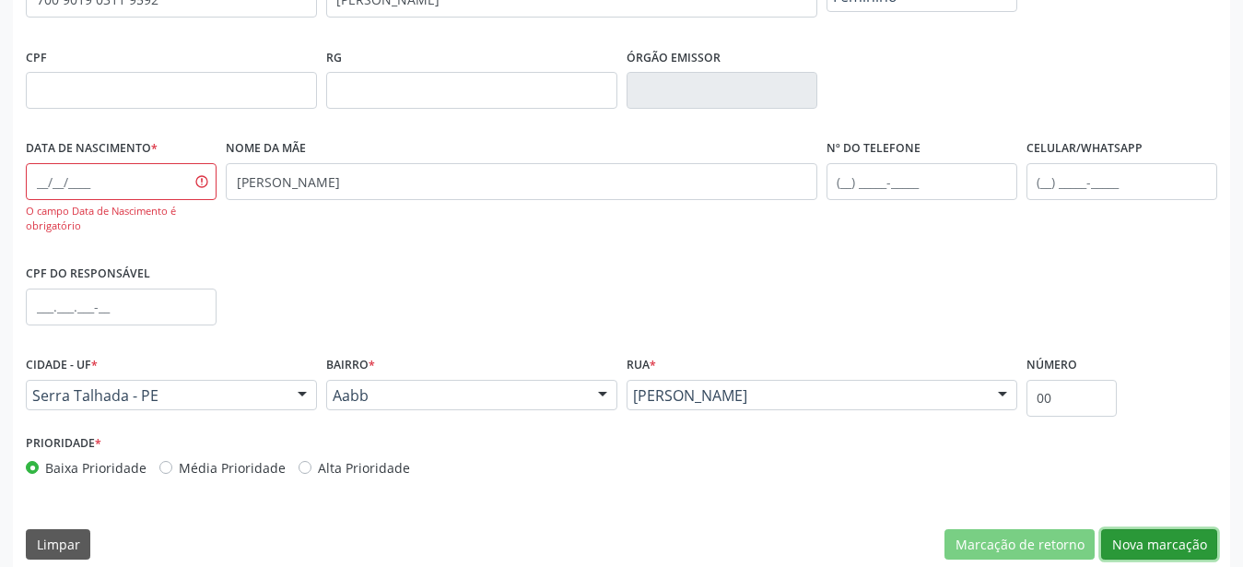
scroll to position [466, 0]
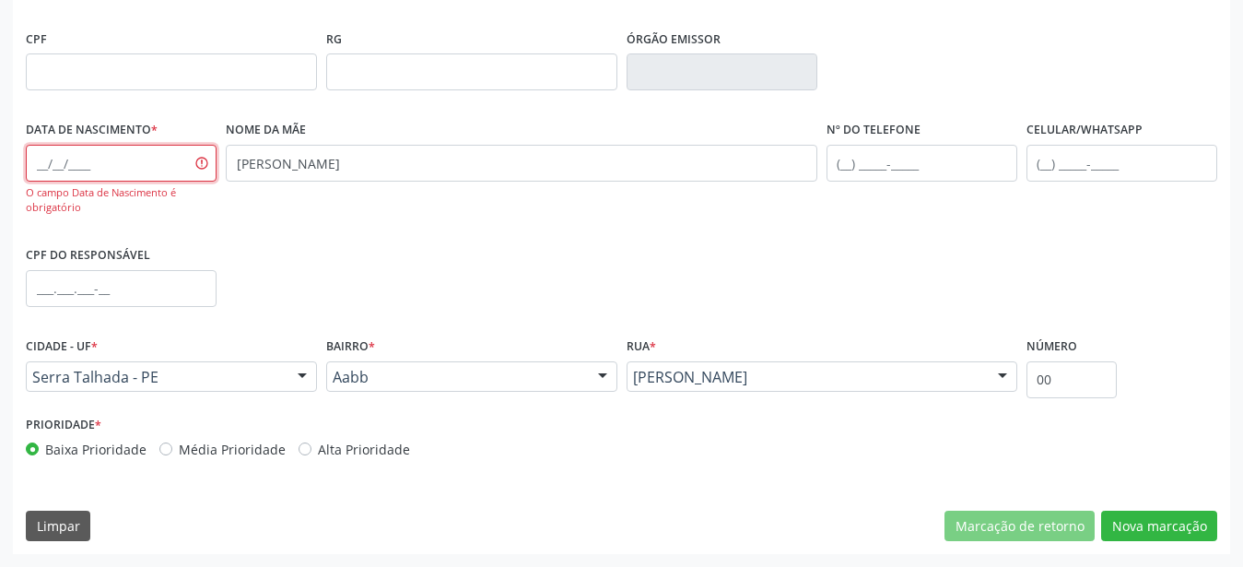
click at [39, 156] on input "text" at bounding box center [121, 163] width 191 height 37
type input "[DATE]"
click at [239, 194] on div "Nome da mãe [PERSON_NAME]" at bounding box center [521, 178] width 601 height 125
click at [1192, 530] on button "Nova marcação" at bounding box center [1159, 525] width 116 height 31
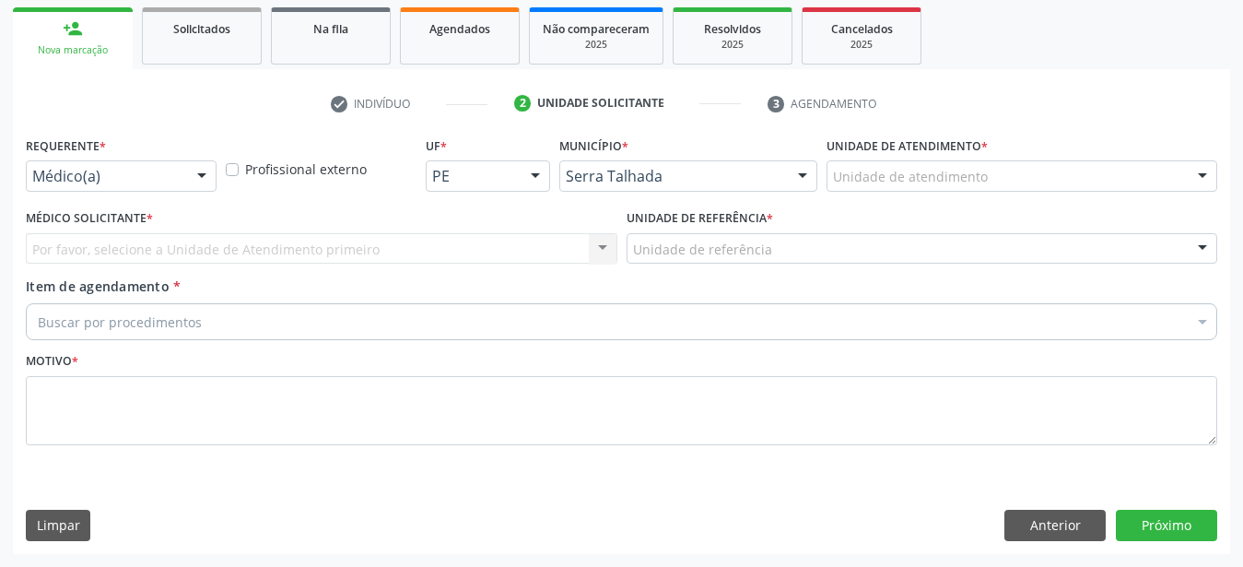
scroll to position [283, 0]
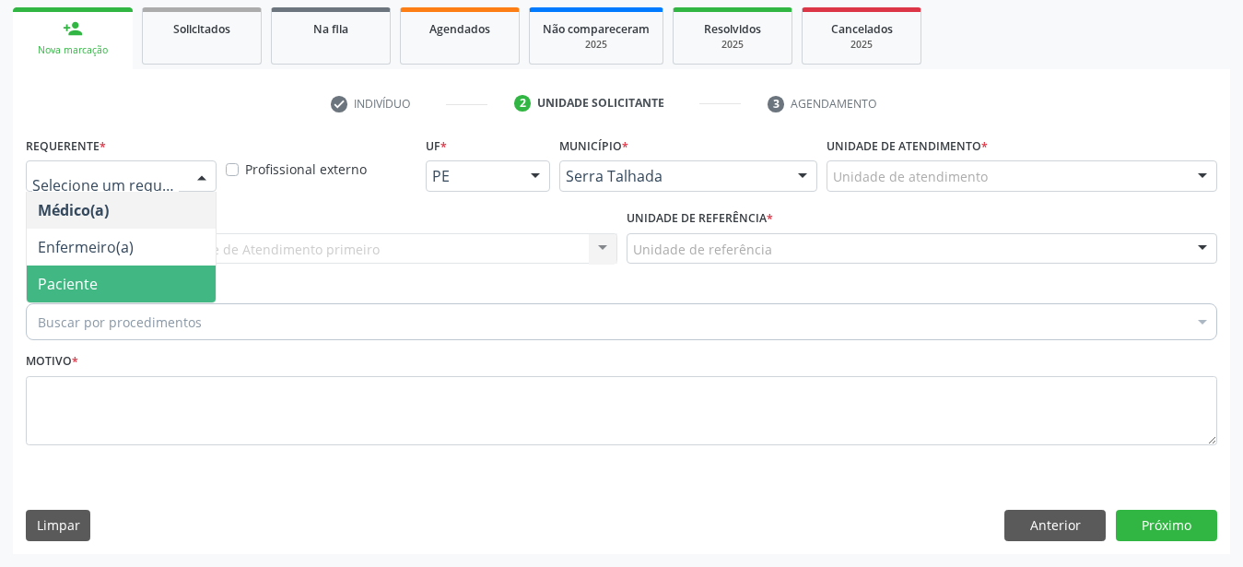
click at [76, 274] on span "Paciente" at bounding box center [68, 284] width 60 height 20
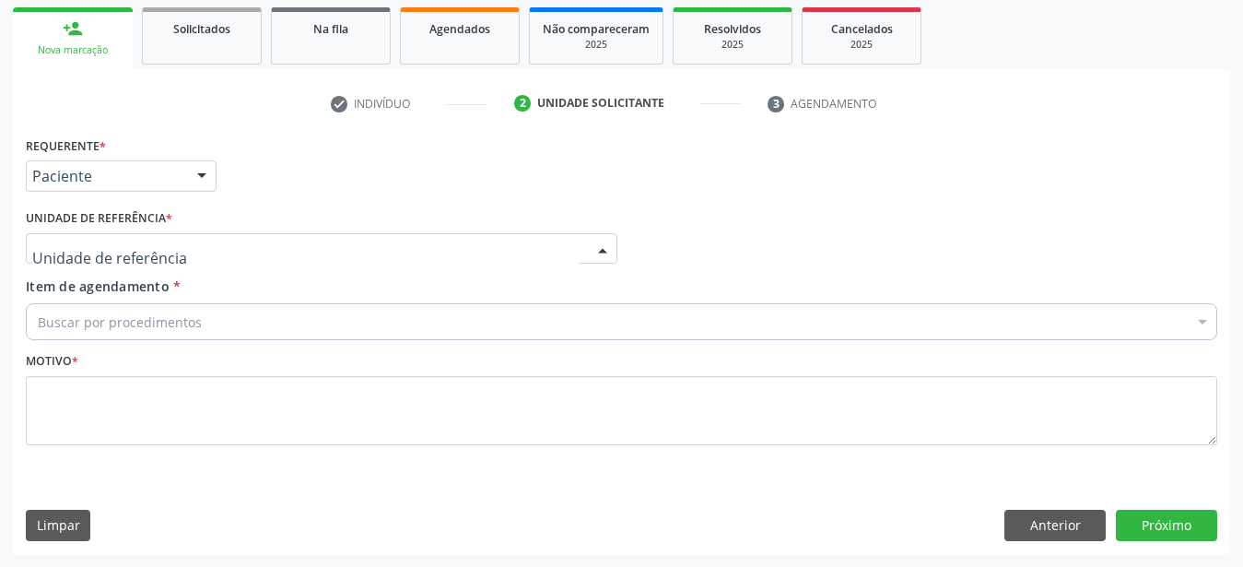
drag, startPoint x: 88, startPoint y: 232, endPoint x: 77, endPoint y: 240, distance: 12.5
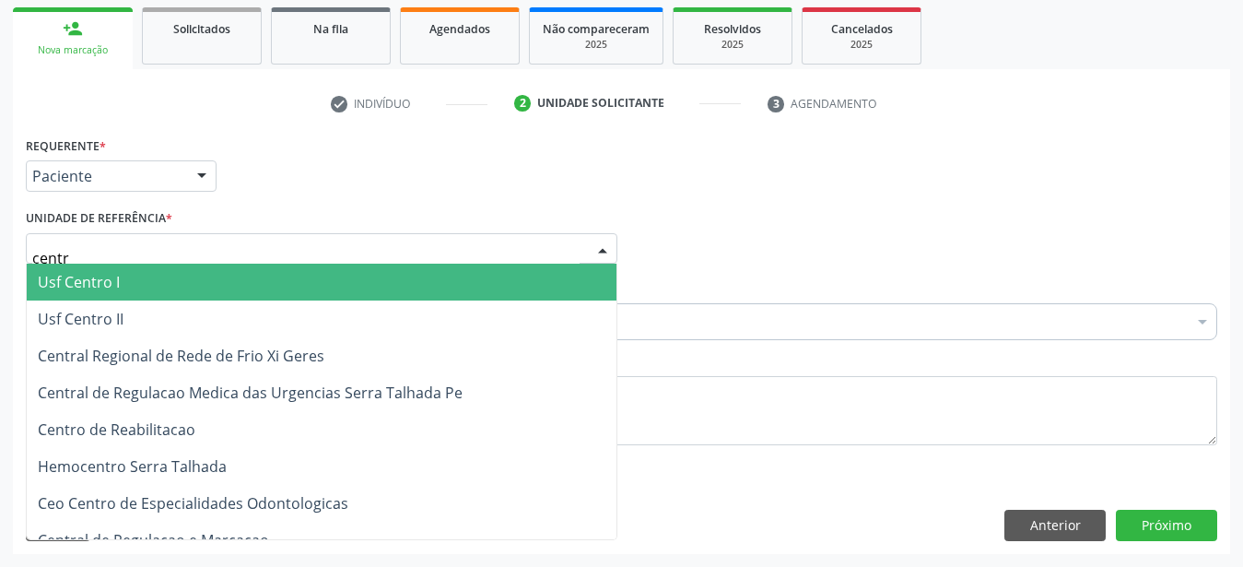
type input "centro"
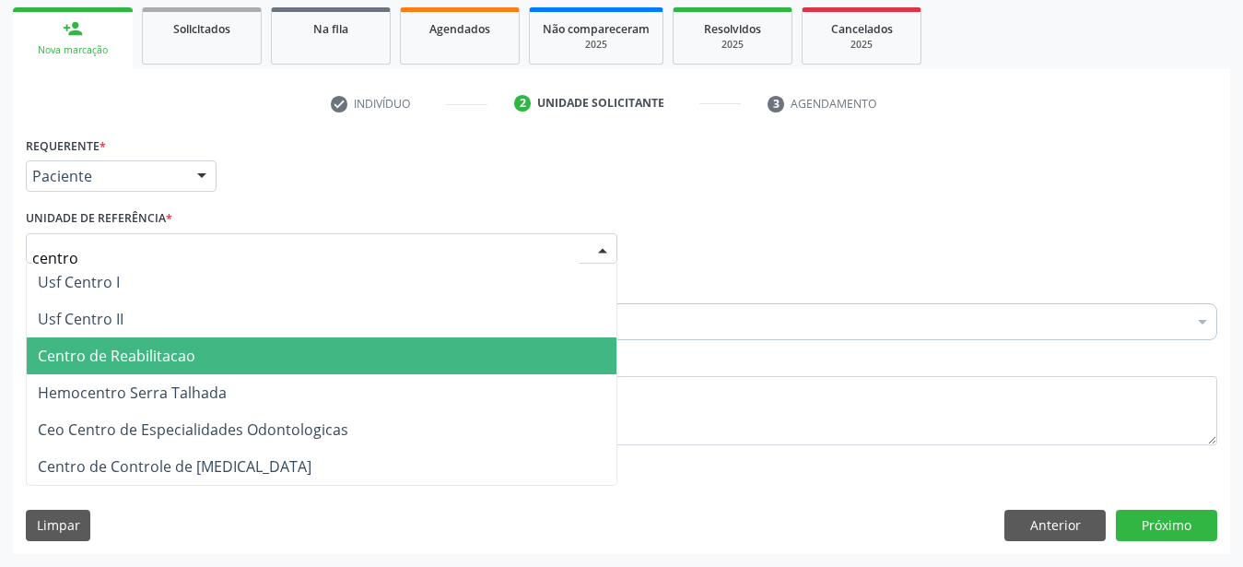
click at [61, 354] on span "Centro de Reabilitacao" at bounding box center [322, 355] width 590 height 37
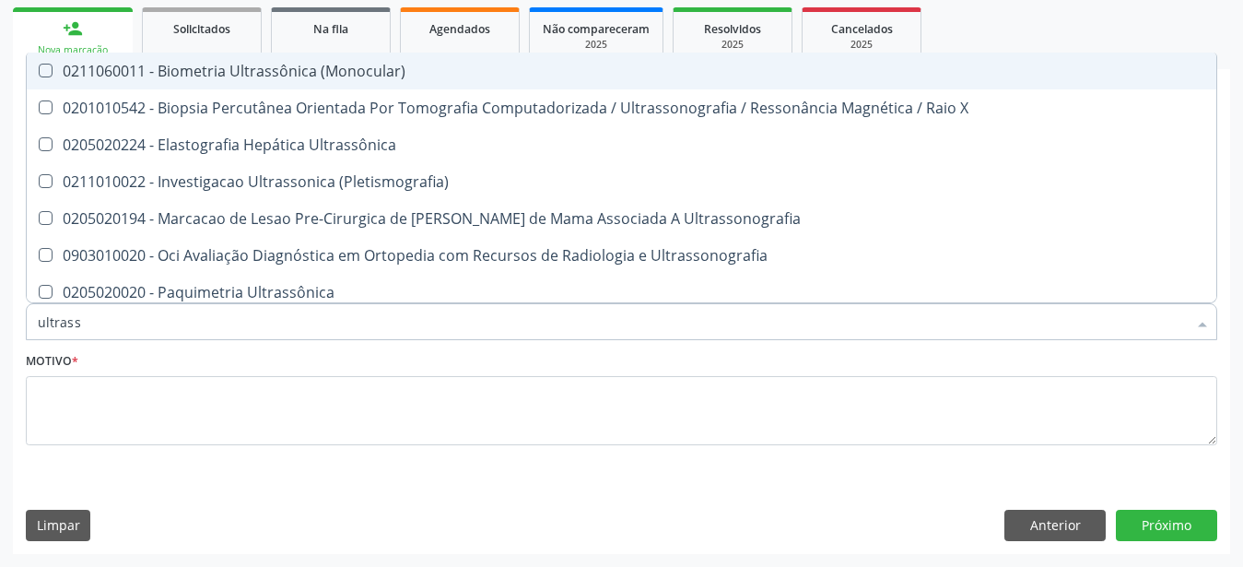
type input "ultrasso"
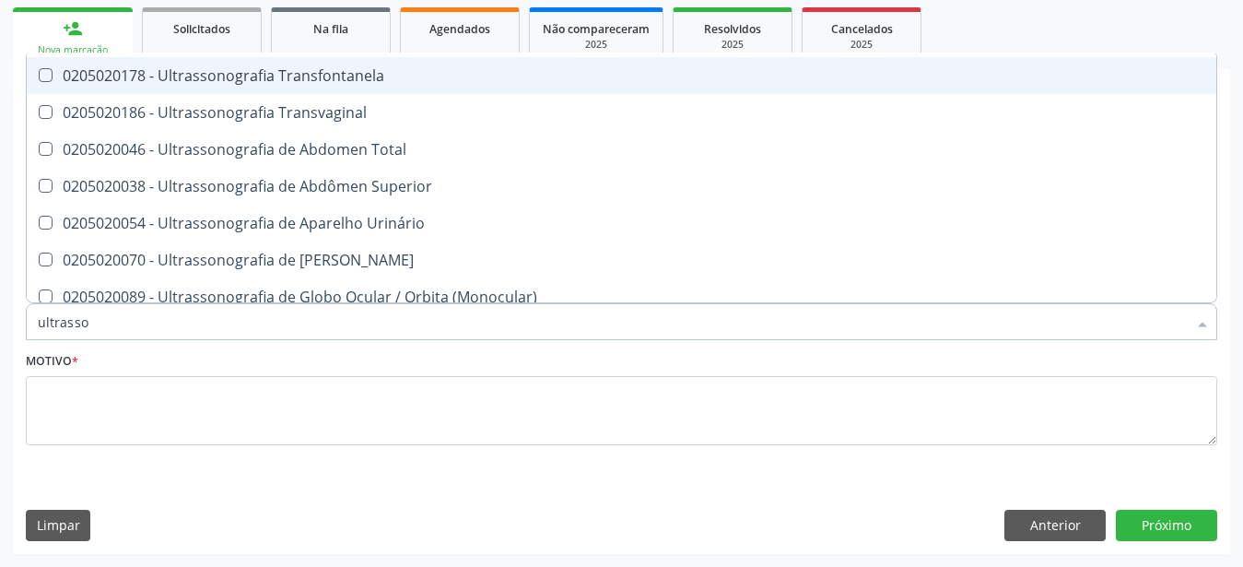
scroll to position [365, 0]
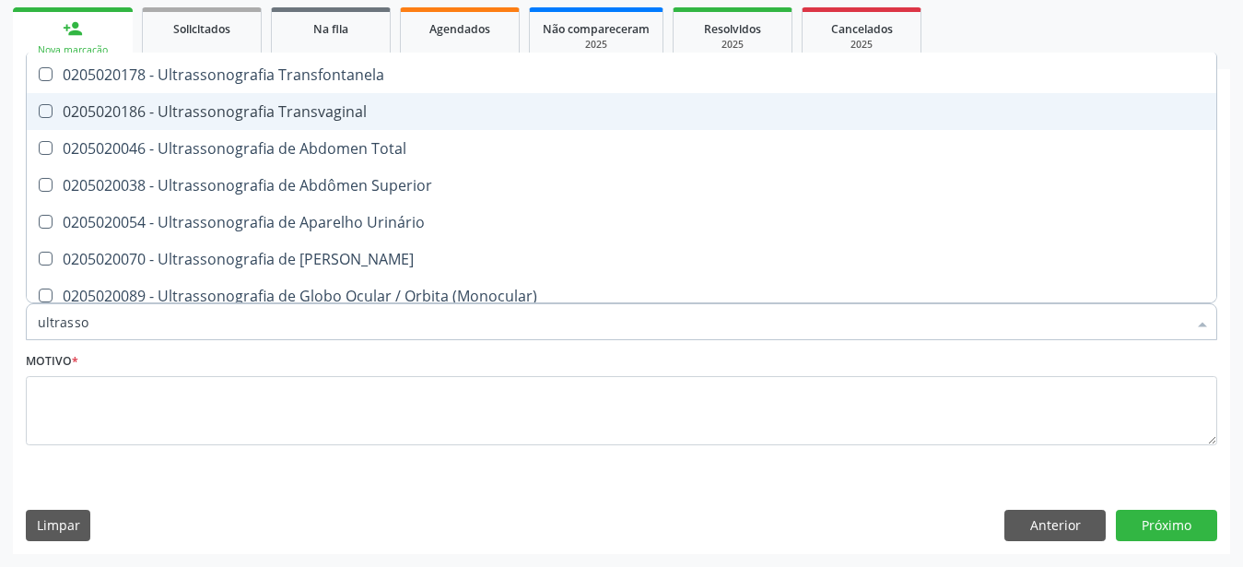
click at [373, 104] on div "0205020186 - Ultrassonografia Transvaginal" at bounding box center [621, 111] width 1167 height 15
checkbox Transvaginal "true"
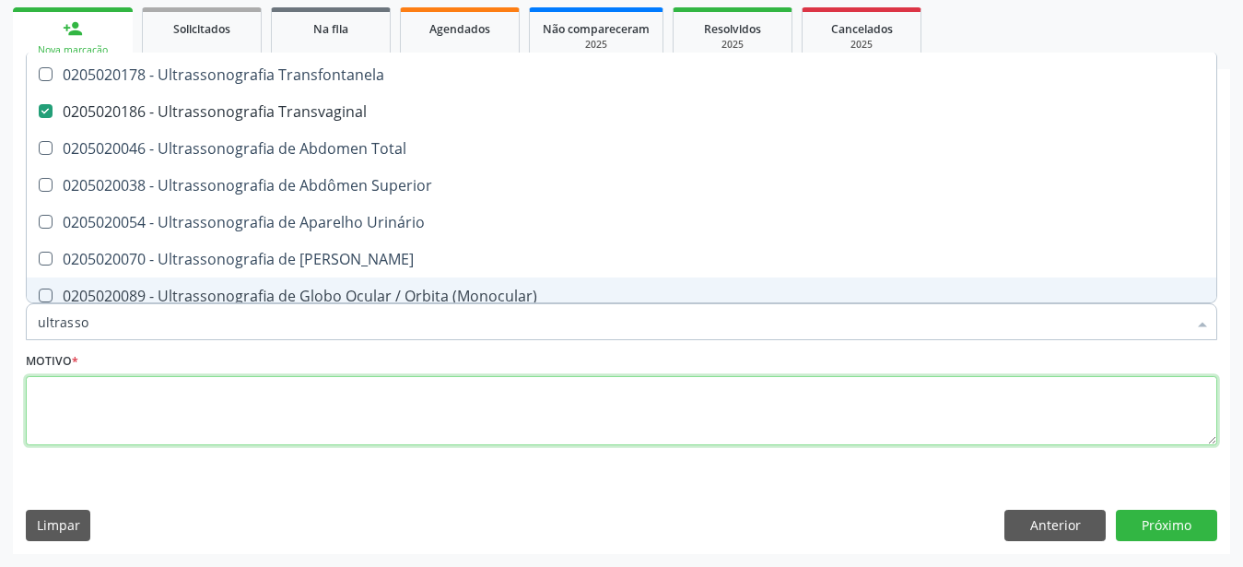
click at [220, 431] on textarea at bounding box center [621, 411] width 1191 height 70
checkbox \(Pletismografia\) "true"
checkbox Transvaginal "false"
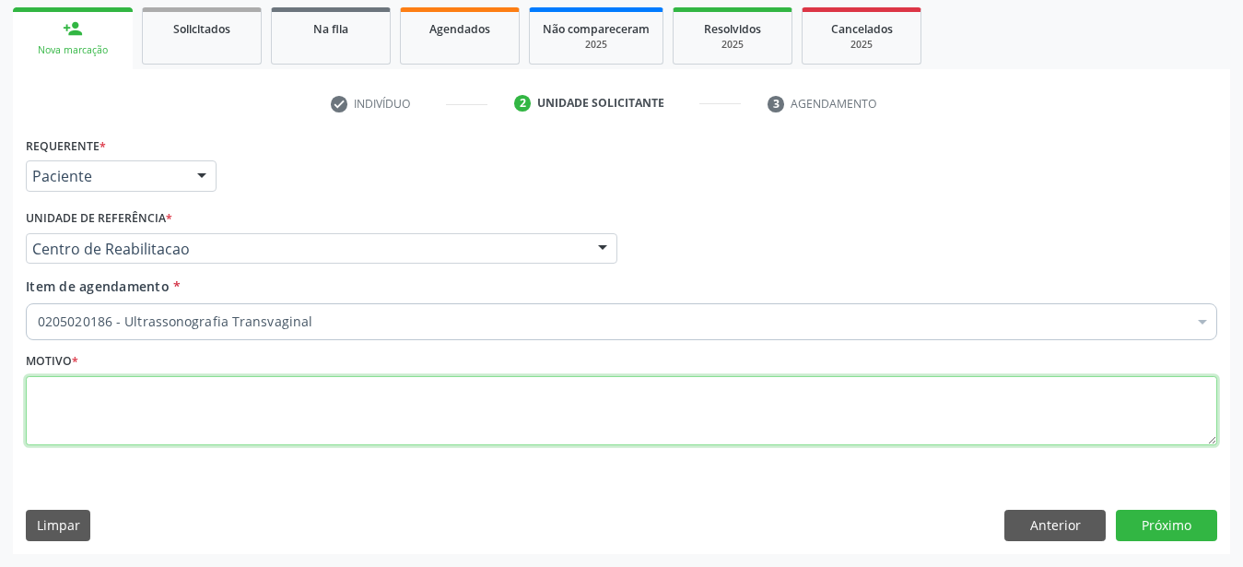
scroll to position [0, 0]
type textarea "..."
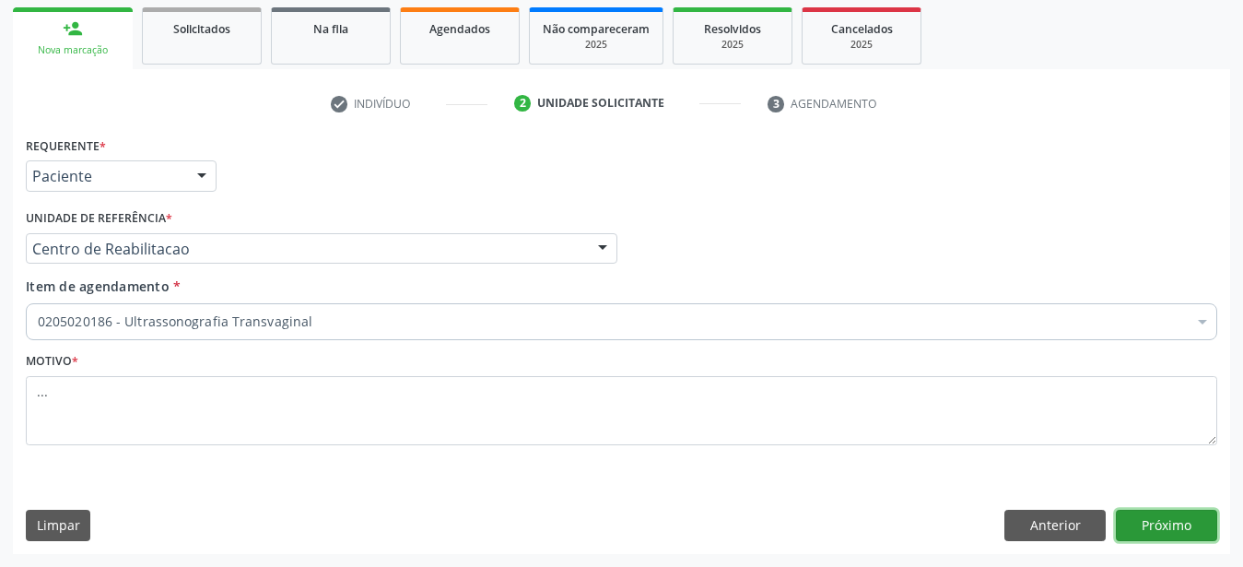
click at [1181, 533] on button "Próximo" at bounding box center [1166, 524] width 101 height 31
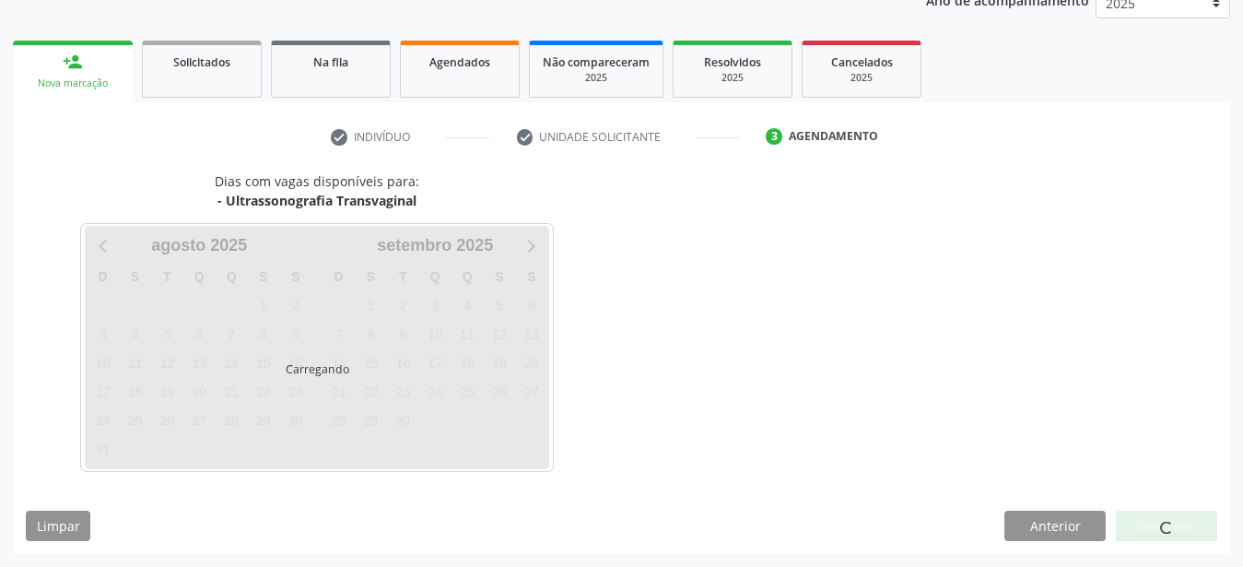
scroll to position [235, 0]
